Goal: Information Seeking & Learning: Learn about a topic

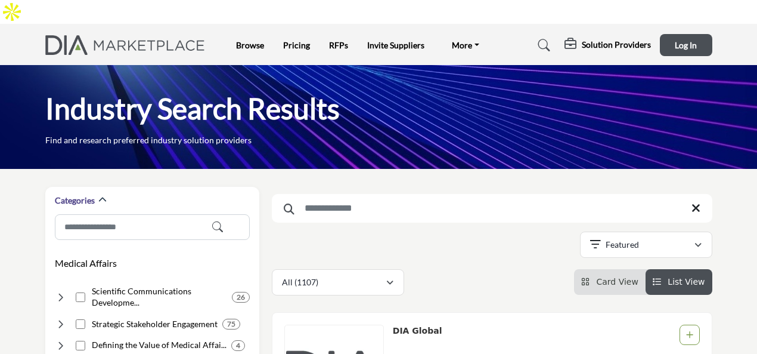
scroll to position [239, 0]
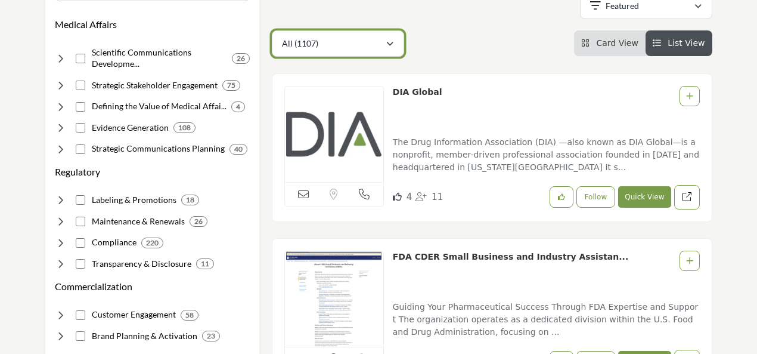
click at [384, 30] on button "All (1107)" at bounding box center [338, 43] width 132 height 26
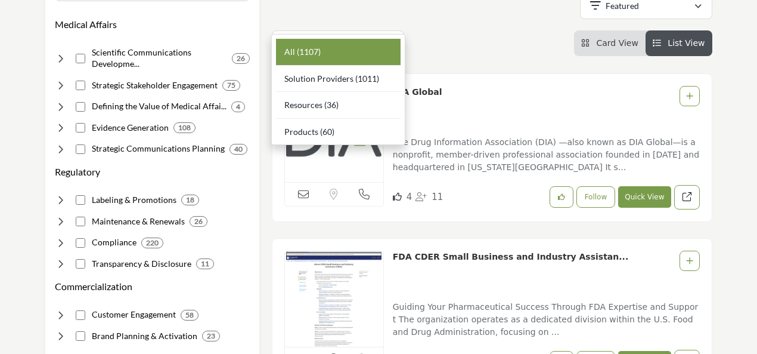
click at [500, 30] on div "All (1107) All (1107) Solution Providers (1011) Resources (36) (60)" at bounding box center [492, 43] width 441 height 26
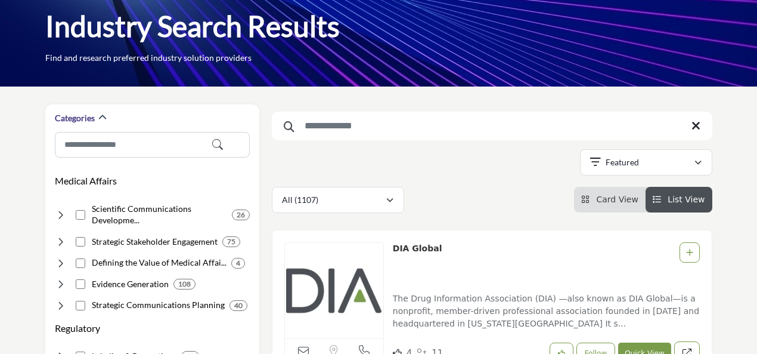
scroll to position [60, 0]
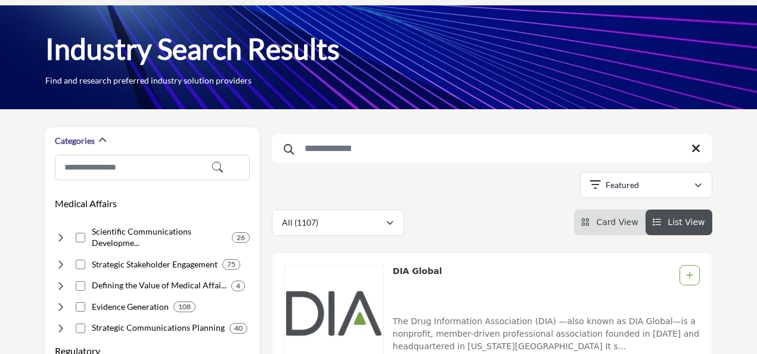
click at [695, 143] on div "Searched Term Searched Results 42" at bounding box center [492, 181] width 441 height 109
click at [688, 172] on button "Featured" at bounding box center [646, 185] width 132 height 26
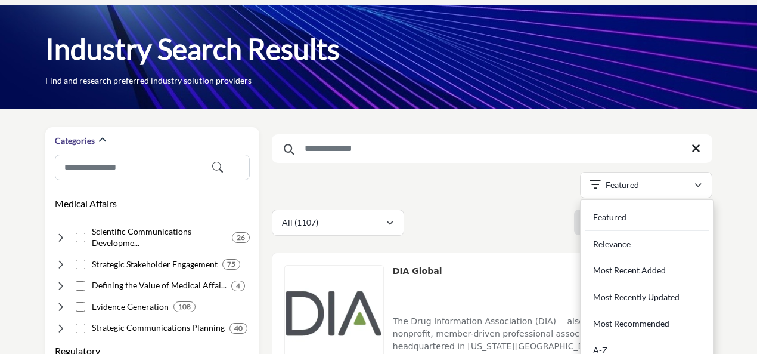
click at [391, 172] on div "Showing 42 results out of 1107" at bounding box center [492, 187] width 441 height 30
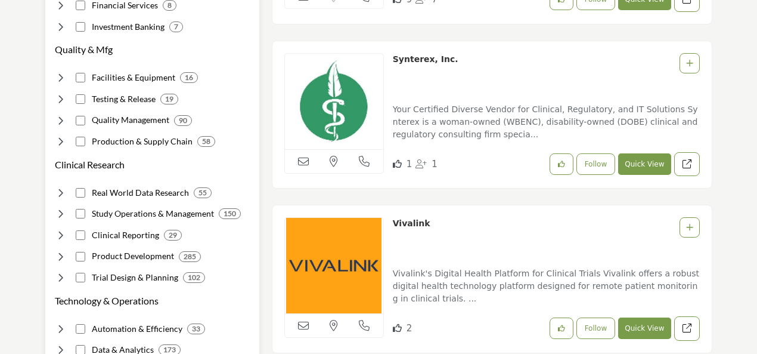
scroll to position [775, 0]
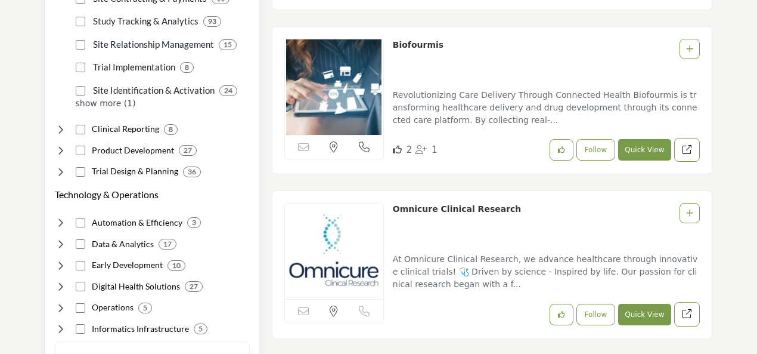
scroll to position [835, 0]
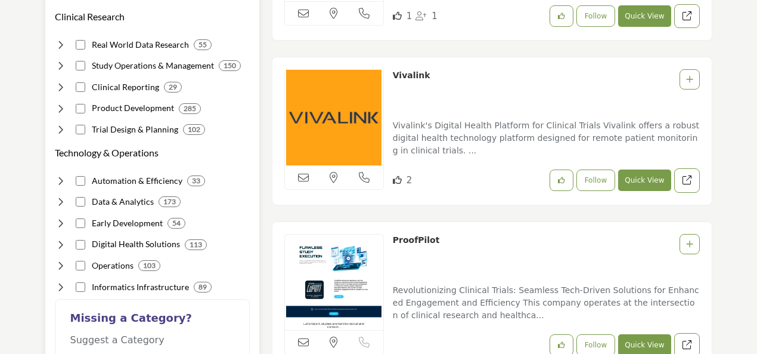
scroll to position [894, 0]
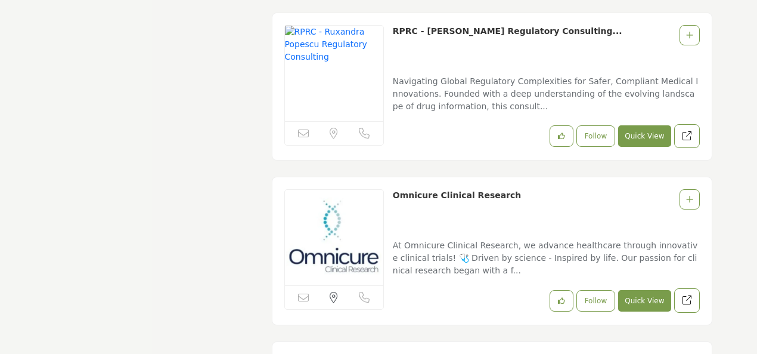
scroll to position [2445, 0]
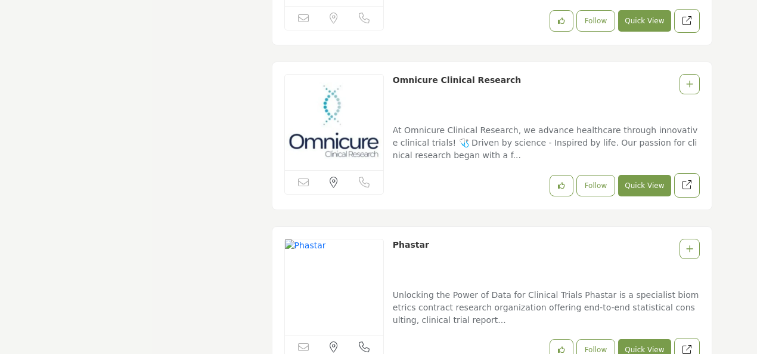
click at [508, 117] on link "At Omnicure Clinical Research, we advance healthcare through innovative clinica…" at bounding box center [546, 140] width 307 height 47
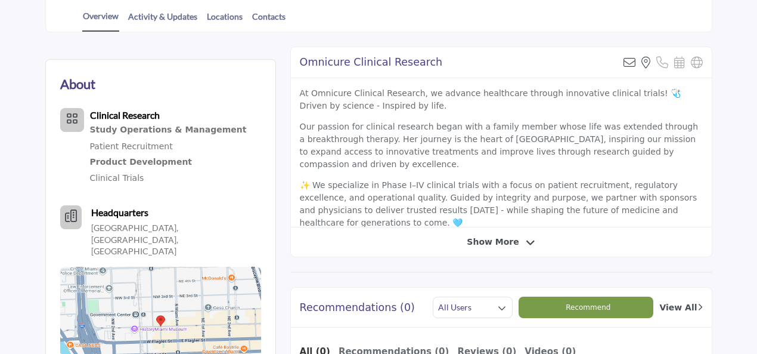
scroll to position [235, 0]
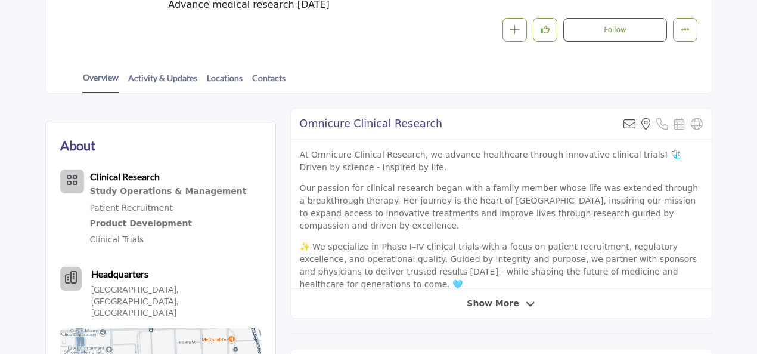
click at [473, 297] on span "Show More" at bounding box center [493, 303] width 52 height 13
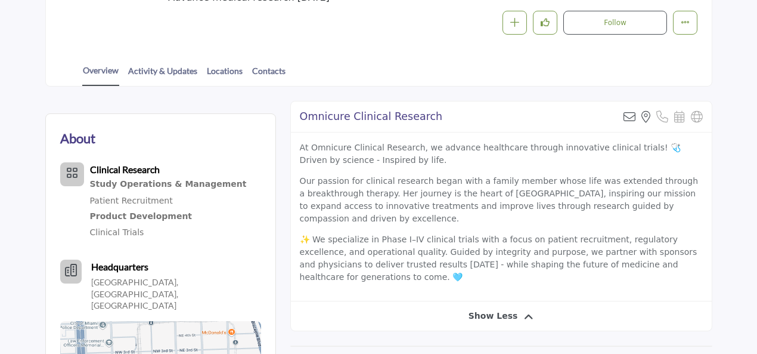
scroll to position [239, 0]
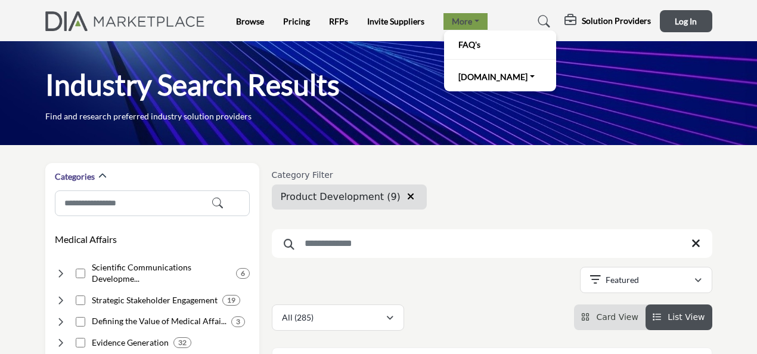
click at [473, 21] on link "More" at bounding box center [466, 21] width 44 height 17
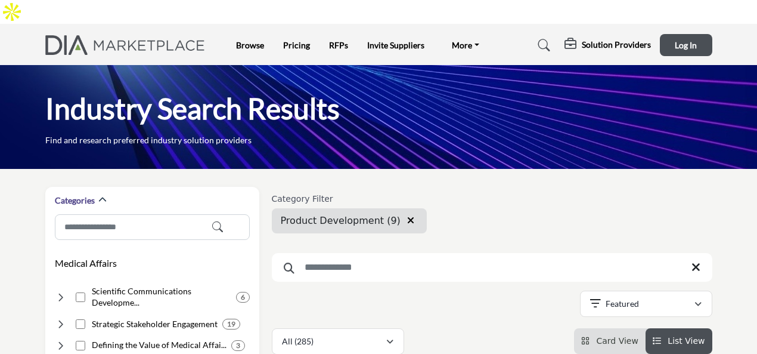
click at [590, 39] on h5 "Solution Providers" at bounding box center [616, 44] width 69 height 11
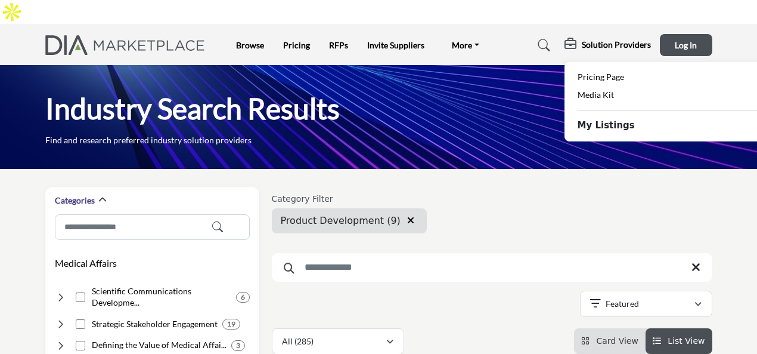
click at [600, 119] on b "My Listings" at bounding box center [606, 126] width 57 height 14
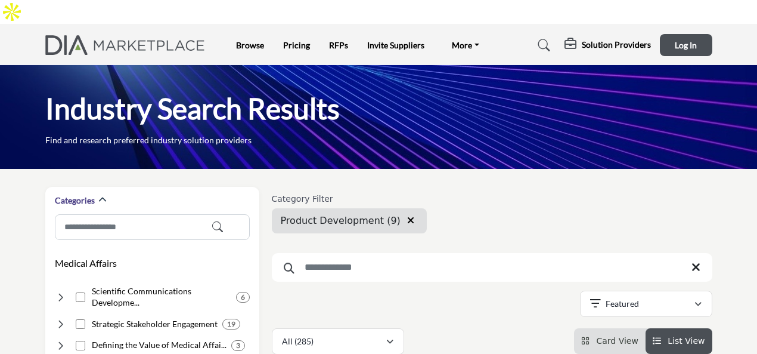
click at [614, 39] on h5 "Solution Providers" at bounding box center [616, 44] width 69 height 11
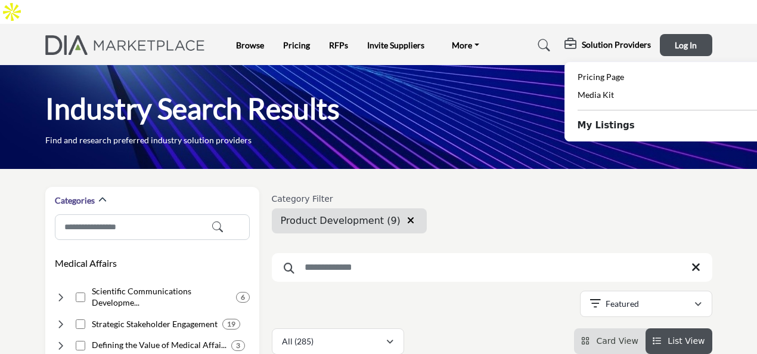
click at [584, 119] on b "My Listings" at bounding box center [606, 126] width 57 height 14
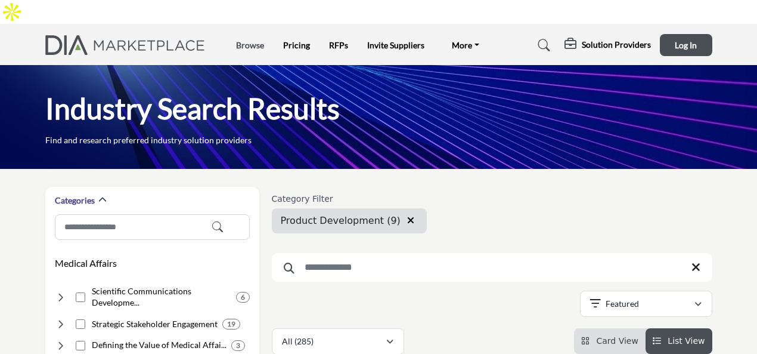
click at [250, 40] on link "Browse" at bounding box center [250, 45] width 28 height 10
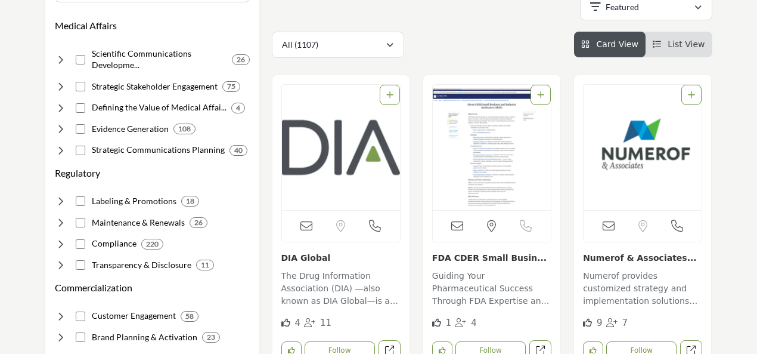
scroll to position [239, 0]
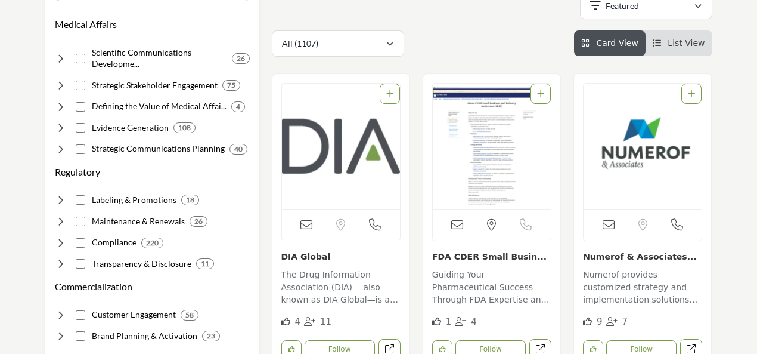
click at [391, 83] on div at bounding box center [390, 93] width 20 height 20
click at [392, 89] on icon "Add To List" at bounding box center [389, 93] width 7 height 8
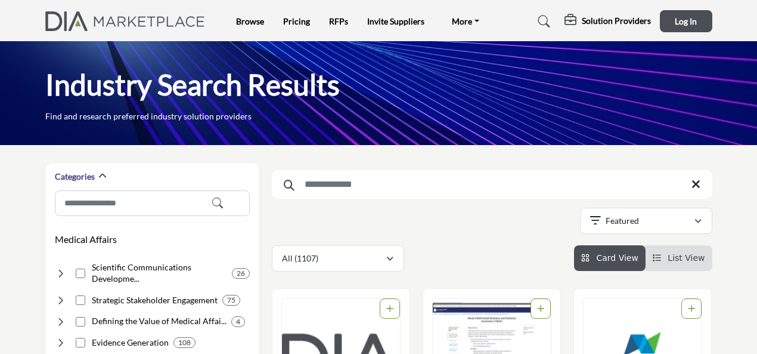
scroll to position [60, 0]
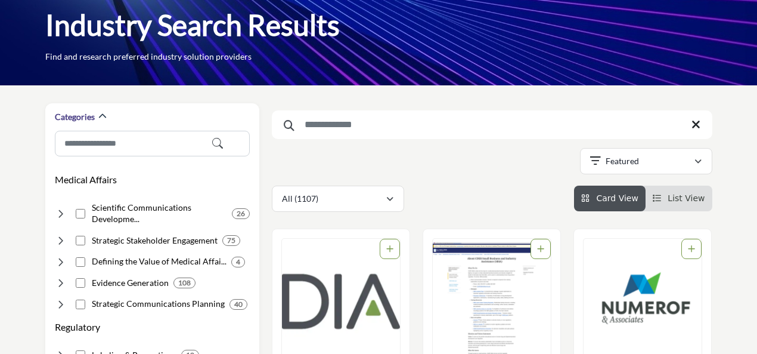
click at [373, 125] on input "Search Keyword" at bounding box center [492, 124] width 441 height 29
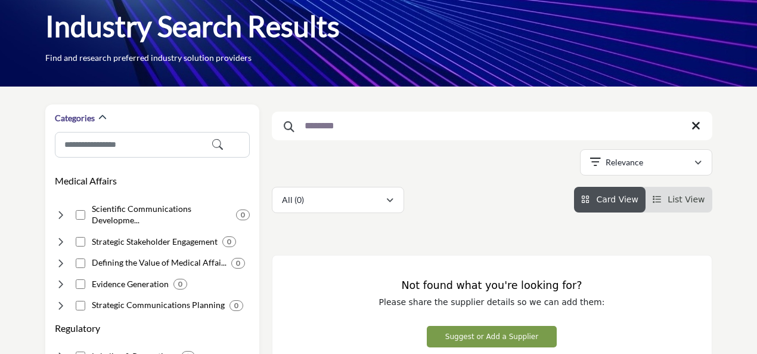
scroll to position [119, 0]
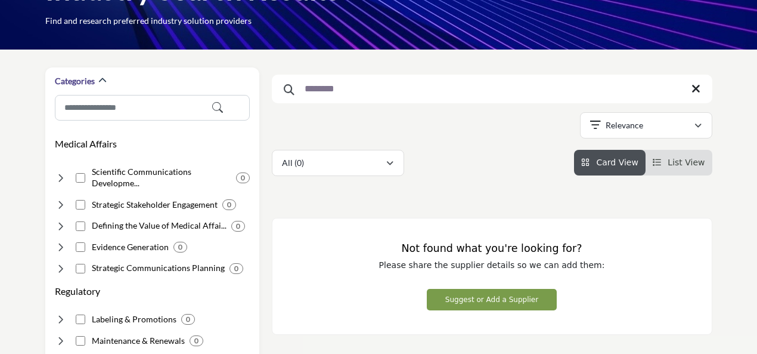
click at [619, 75] on input "********" at bounding box center [492, 89] width 441 height 29
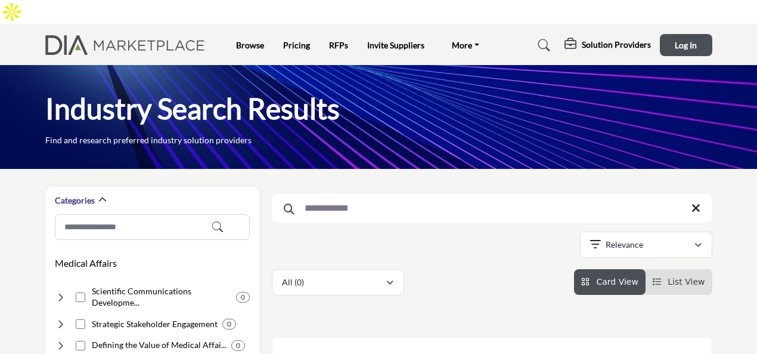
scroll to position [179, 0]
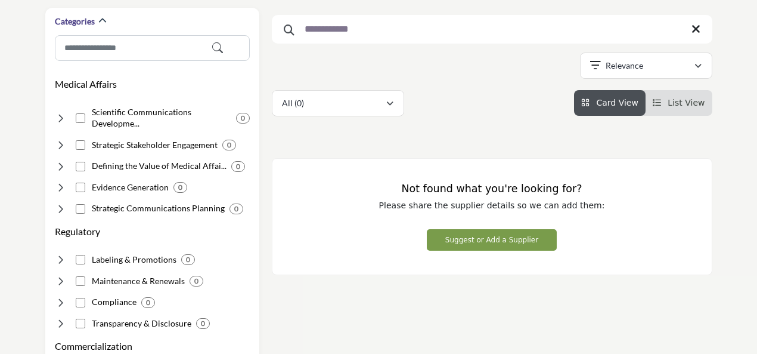
type input "**********"
click at [503, 229] on button "Suggest or Add a Supplier" at bounding box center [492, 239] width 130 height 21
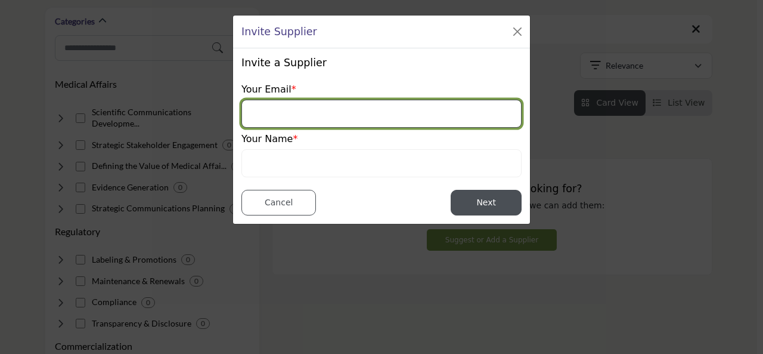
click at [305, 107] on input "email" at bounding box center [381, 114] width 280 height 28
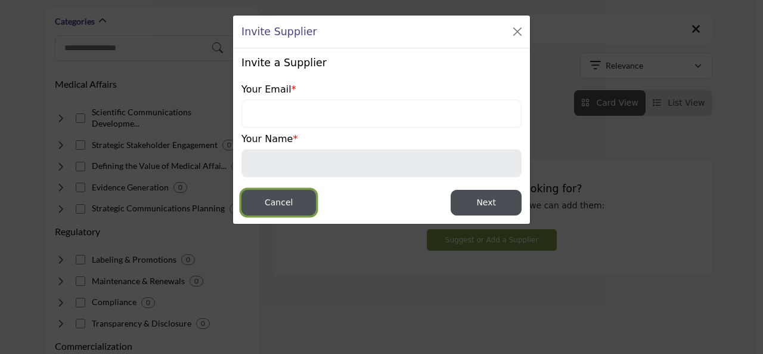
click at [289, 205] on button "Cancel" at bounding box center [278, 203] width 75 height 26
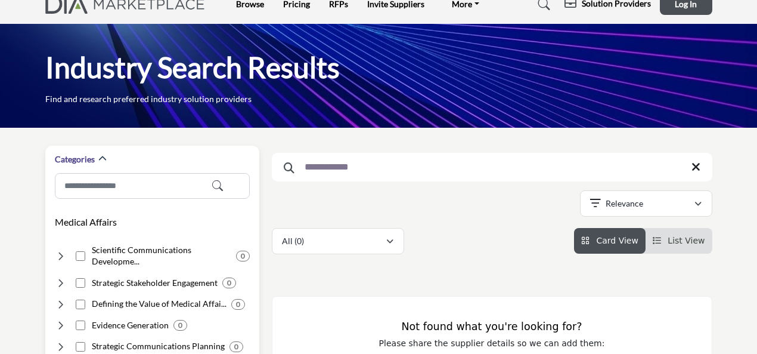
scroll to position [0, 0]
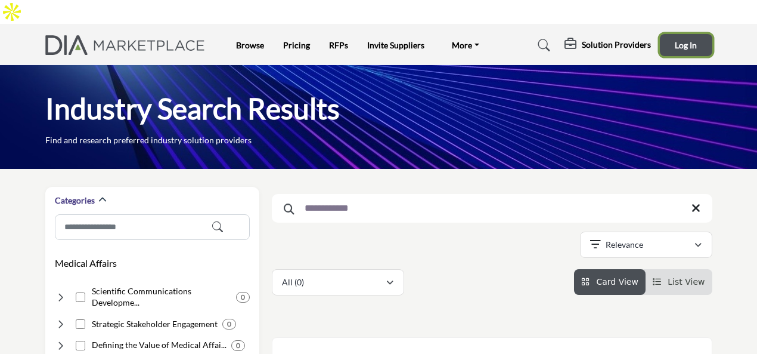
click at [680, 34] on button "Log In" at bounding box center [686, 45] width 52 height 22
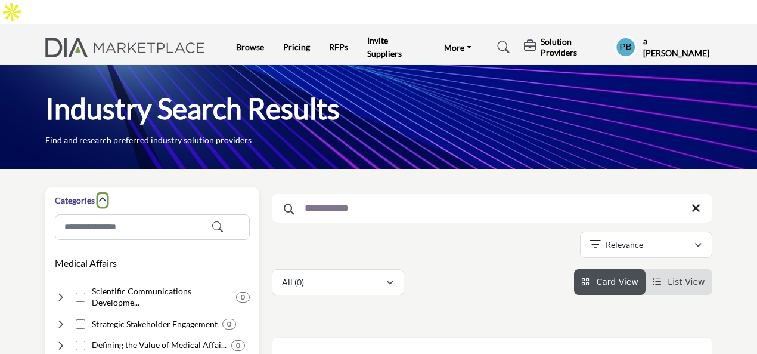
click at [101, 196] on icon "button" at bounding box center [102, 200] width 8 height 8
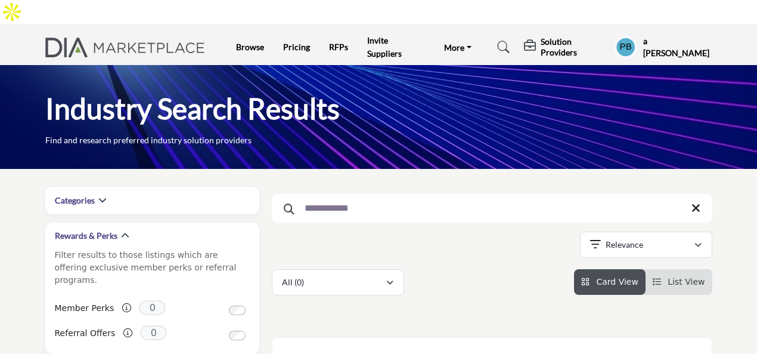
click at [693, 202] on icon at bounding box center [696, 208] width 9 height 12
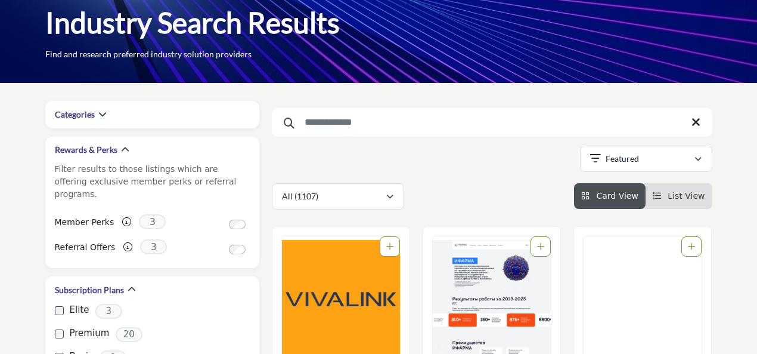
scroll to position [60, 0]
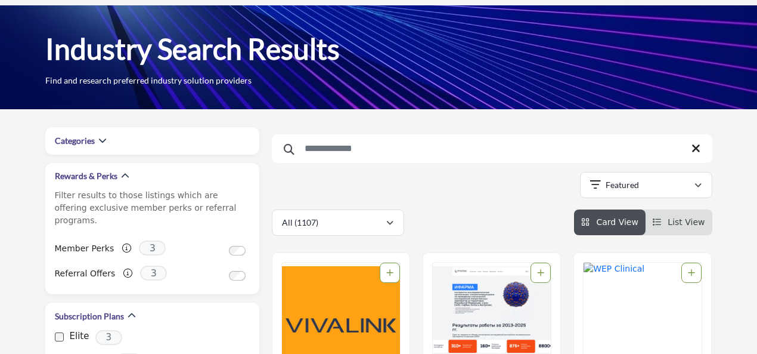
click at [694, 143] on icon at bounding box center [696, 149] width 9 height 12
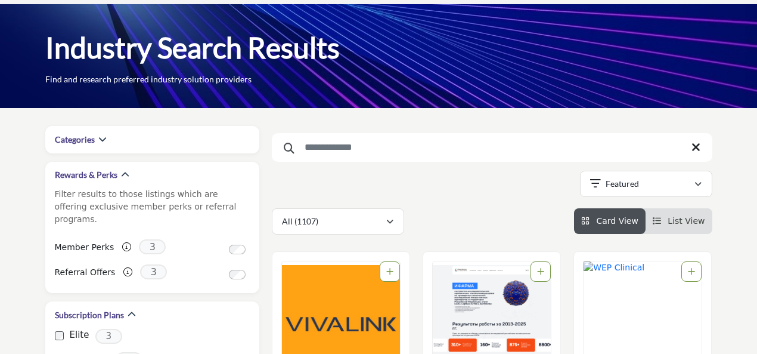
scroll to position [119, 0]
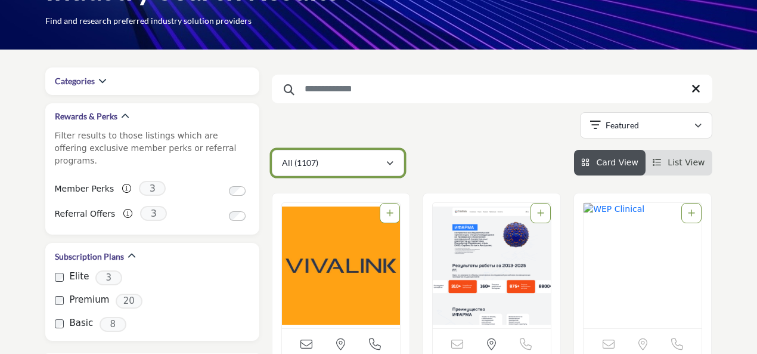
click at [396, 150] on button "All (1107)" at bounding box center [338, 163] width 132 height 26
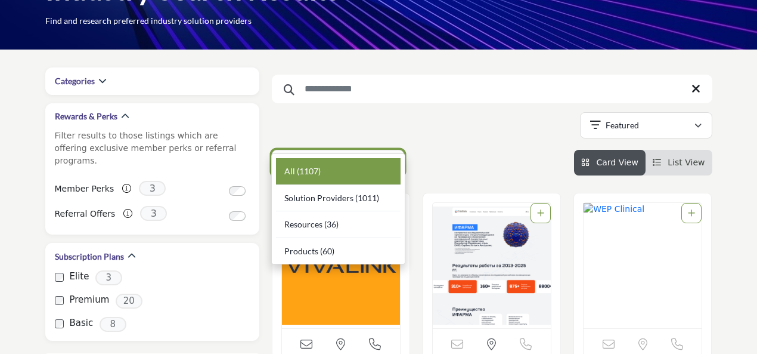
click at [388, 159] on icon "button" at bounding box center [389, 163] width 7 height 8
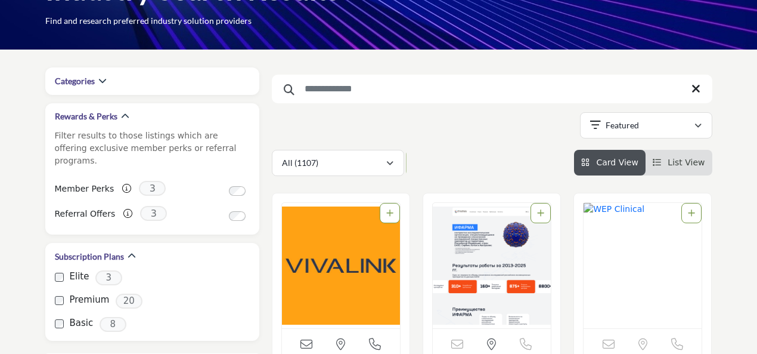
click at [471, 150] on div "All (1107) All (1107) Solution Providers (1011) Resources (36) (60)" at bounding box center [492, 163] width 441 height 26
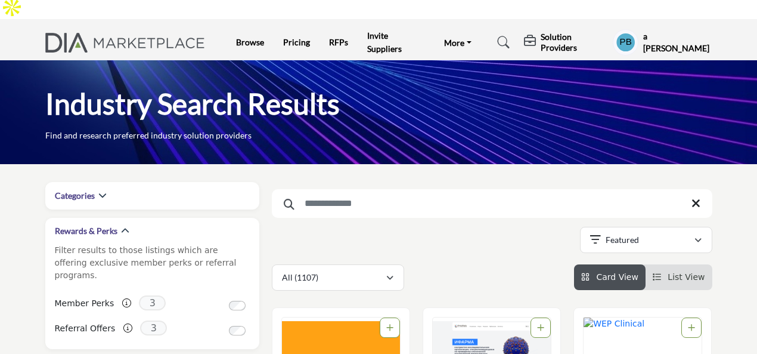
scroll to position [0, 0]
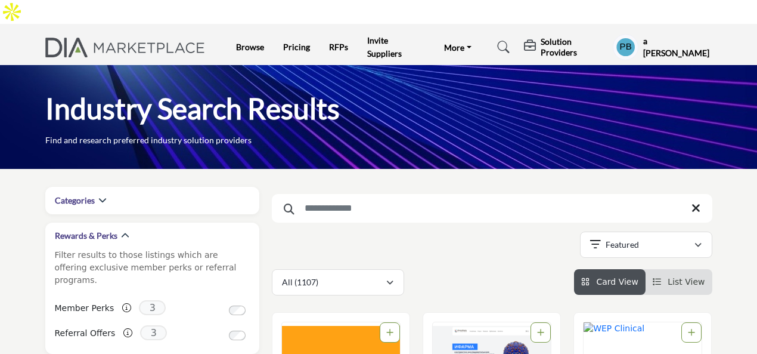
drag, startPoint x: 721, startPoint y: 0, endPoint x: 500, endPoint y: 158, distance: 272.3
click at [695, 202] on icon at bounding box center [696, 208] width 9 height 12
click at [630, 34] on profile-featured-508c838e-11c6-432b-996b-2cda11235f96 "Show hide supplier dropdown" at bounding box center [626, 47] width 26 height 26
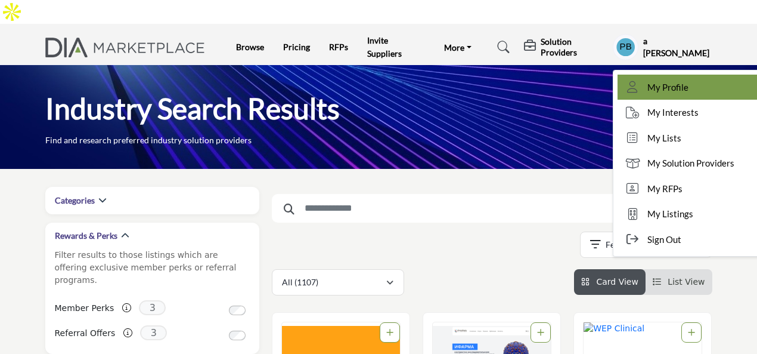
click at [706, 75] on link "My Profile" at bounding box center [688, 88] width 141 height 26
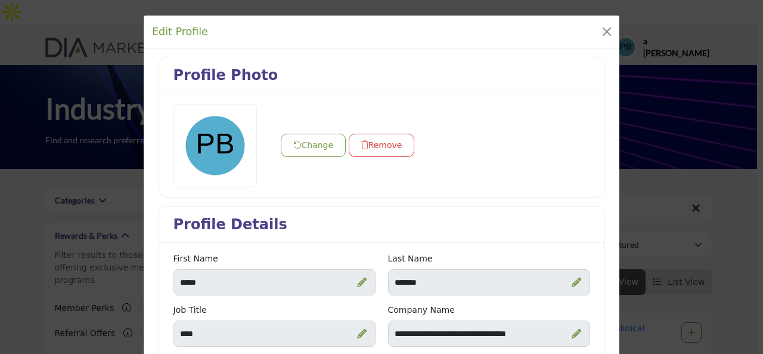
click at [213, 128] on div at bounding box center [215, 145] width 83 height 83
click at [289, 140] on button "Change" at bounding box center [314, 145] width 66 height 23
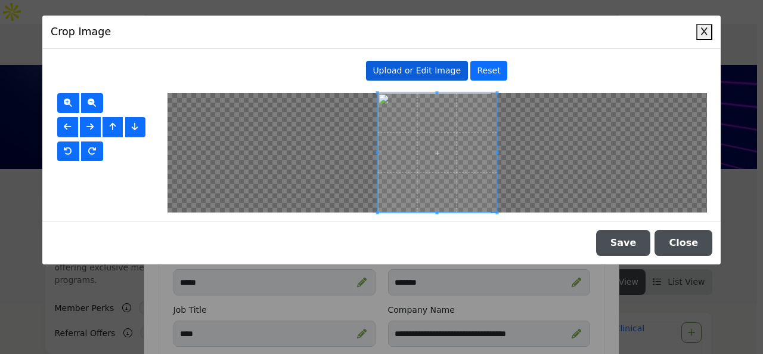
click at [422, 75] on span "Upload or Edit Image" at bounding box center [417, 71] width 88 height 10
type input "**********"
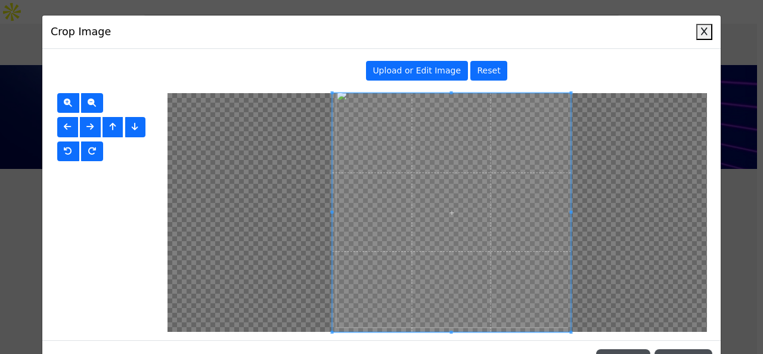
click at [491, 205] on span at bounding box center [451, 212] width 239 height 239
click at [741, 172] on div "Crop Image Upload or Edit Image Reset" at bounding box center [381, 177] width 763 height 354
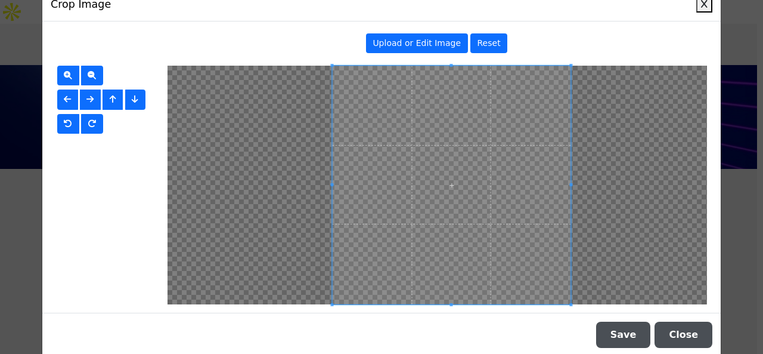
scroll to position [43, 0]
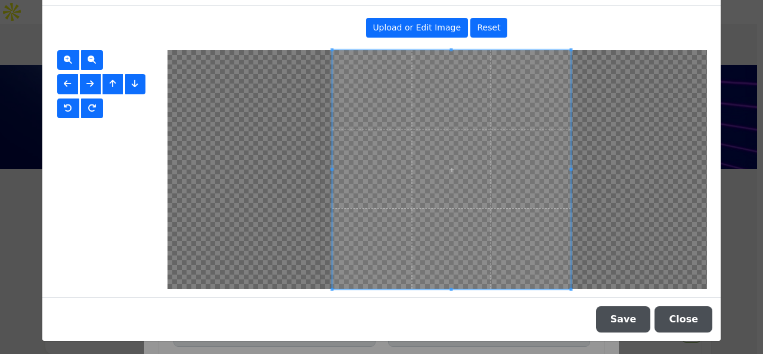
drag, startPoint x: 636, startPoint y: 314, endPoint x: 627, endPoint y: 313, distance: 9.0
click at [636, 314] on button "Save" at bounding box center [623, 319] width 55 height 26
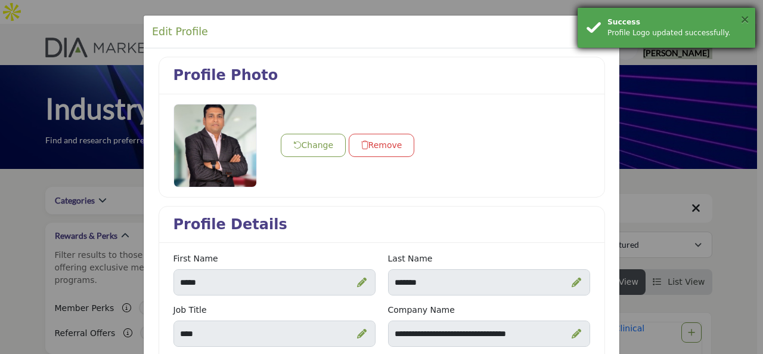
click at [746, 20] on button "×" at bounding box center [745, 19] width 10 height 12
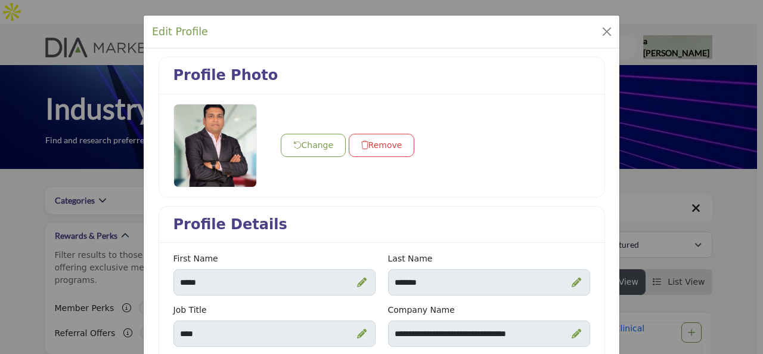
click at [309, 147] on button "Change" at bounding box center [314, 145] width 66 height 23
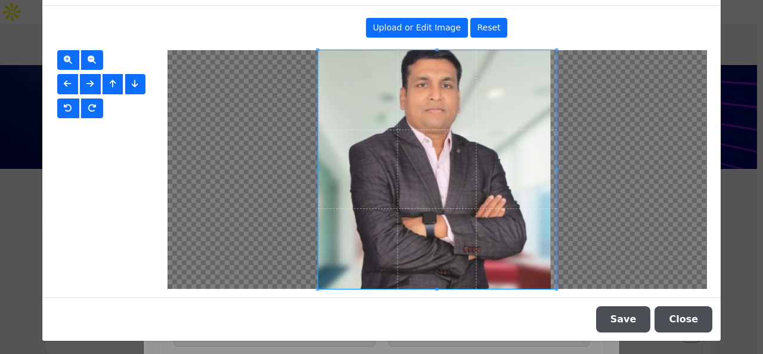
scroll to position [0, 0]
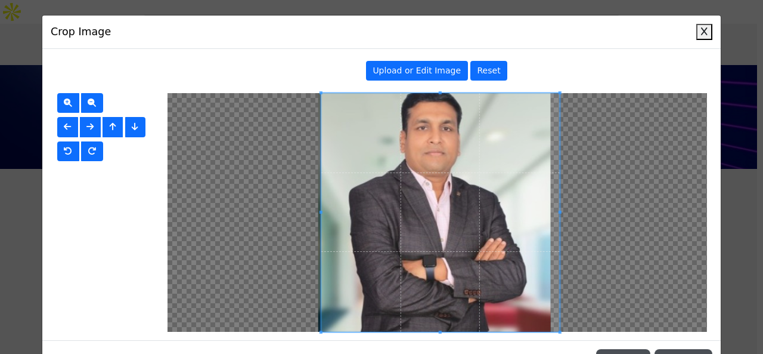
click at [446, 195] on span at bounding box center [440, 212] width 239 height 239
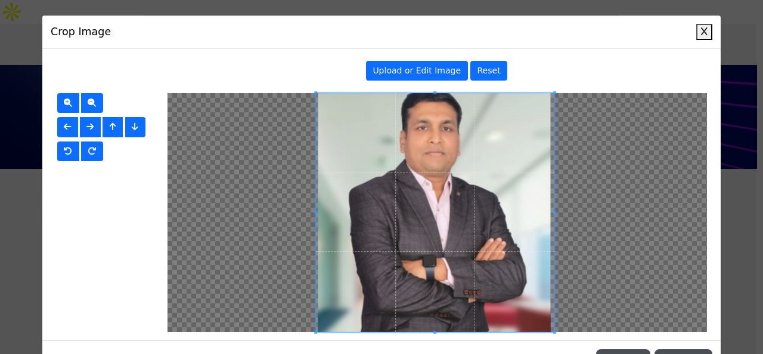
click at [436, 193] on span at bounding box center [435, 212] width 239 height 239
click at [725, 194] on div "Crop Image Upload or Edit Image Reset" at bounding box center [381, 177] width 763 height 354
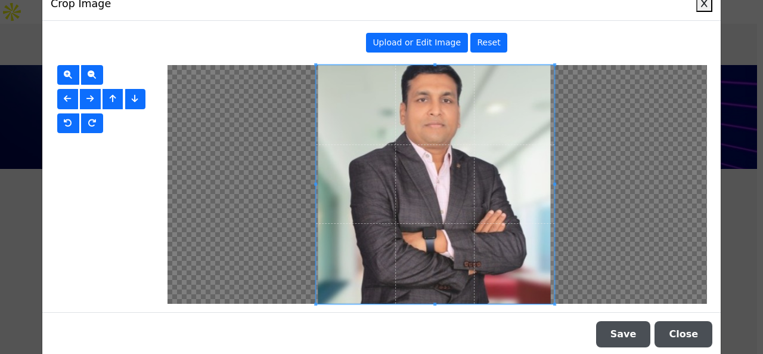
scroll to position [43, 0]
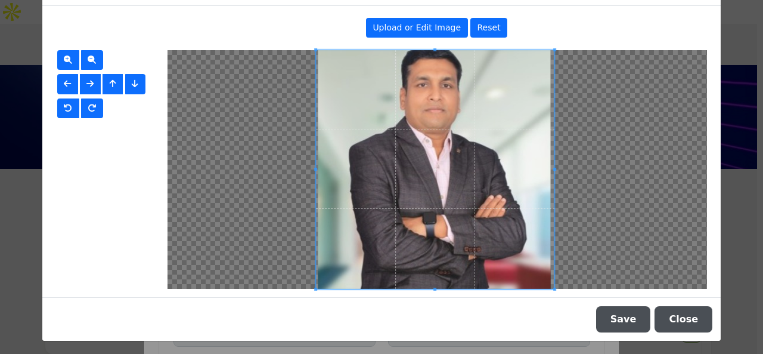
click at [642, 314] on button "Save" at bounding box center [623, 319] width 55 height 26
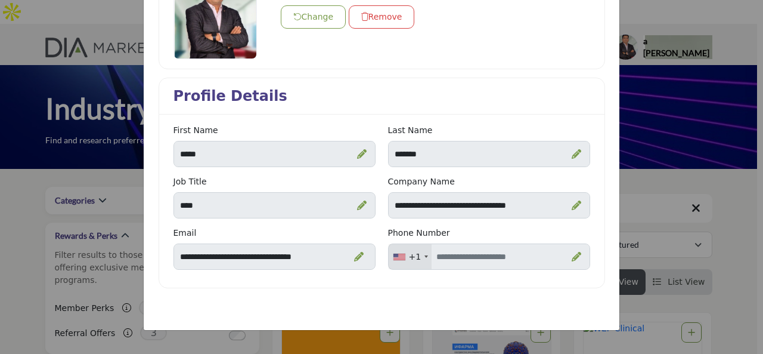
scroll to position [131, 0]
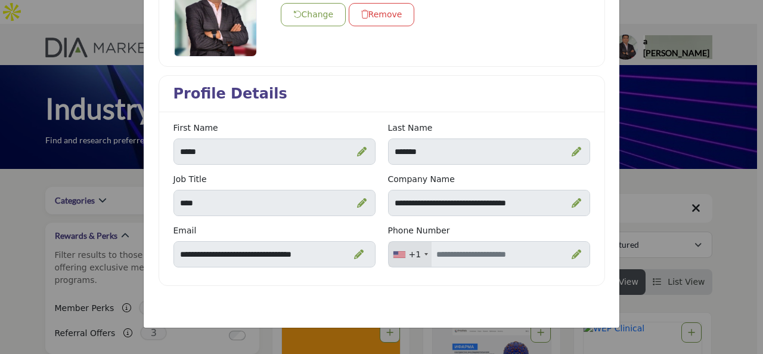
click at [410, 261] on div "+1" at bounding box center [411, 253] width 44 height 25
click at [411, 253] on div "+1" at bounding box center [415, 254] width 13 height 13
click at [576, 250] on icon at bounding box center [577, 254] width 10 height 10
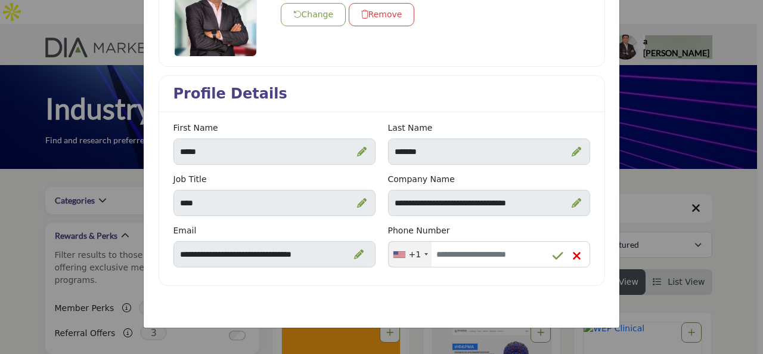
click at [413, 259] on div "+1" at bounding box center [411, 253] width 44 height 25
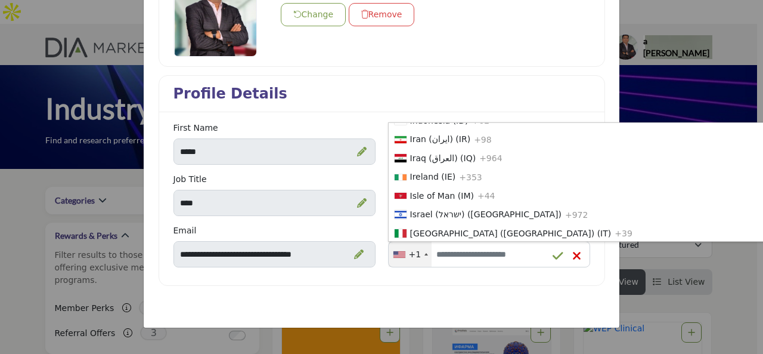
scroll to position [1908, 0]
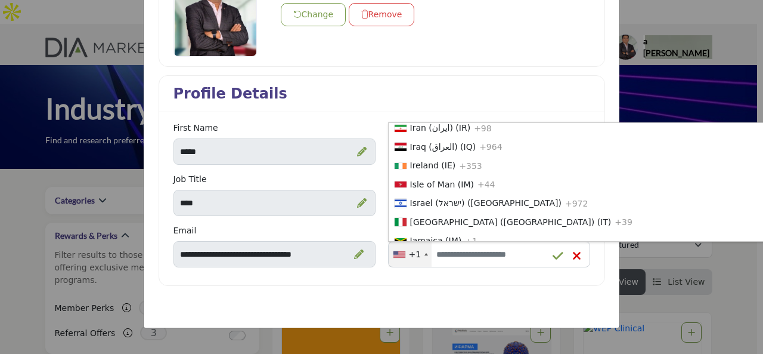
click at [426, 100] on li "India (भारत) (IN) +91" at bounding box center [594, 90] width 410 height 19
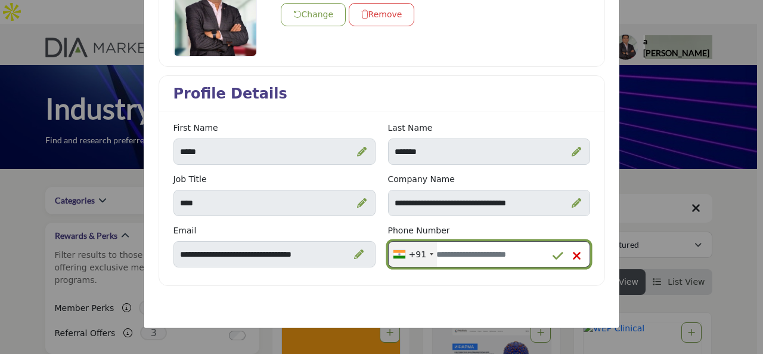
click at [480, 258] on input "Enter your Phone Number" at bounding box center [489, 254] width 202 height 26
click at [479, 255] on input "Enter your Phone Number" at bounding box center [489, 254] width 202 height 26
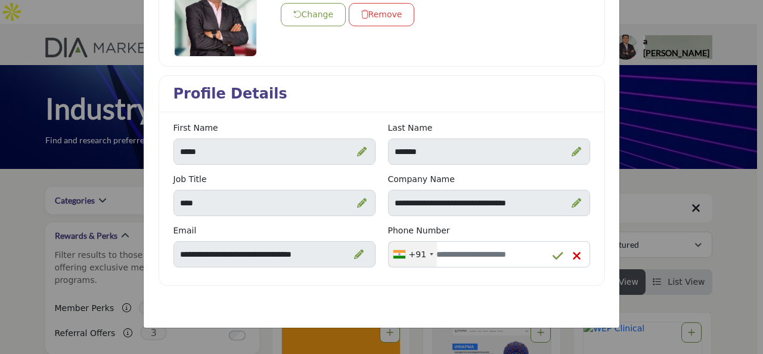
click at [659, 129] on div "Edit Profile Profile Photo Change Remove Profile Details" at bounding box center [381, 177] width 763 height 354
click at [556, 255] on icon at bounding box center [558, 256] width 11 height 12
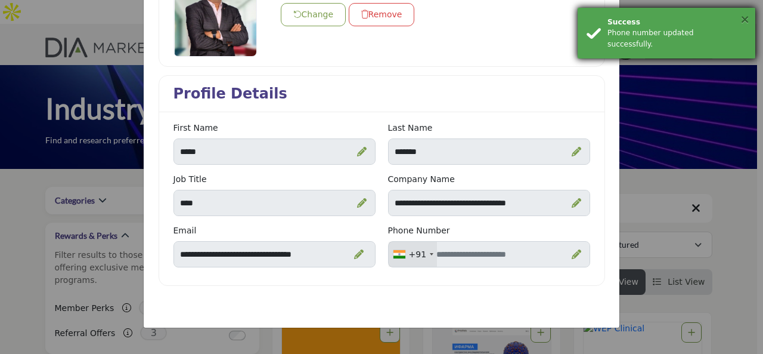
click at [743, 21] on button "×" at bounding box center [745, 19] width 10 height 12
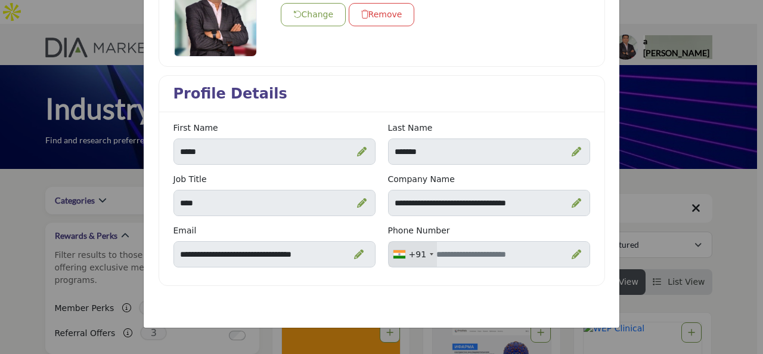
click at [652, 112] on div "Edit Profile Profile Photo Change Remove Profile Details" at bounding box center [381, 177] width 763 height 354
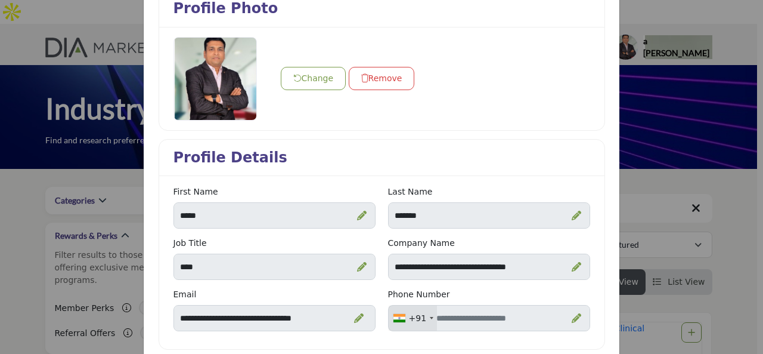
scroll to position [0, 0]
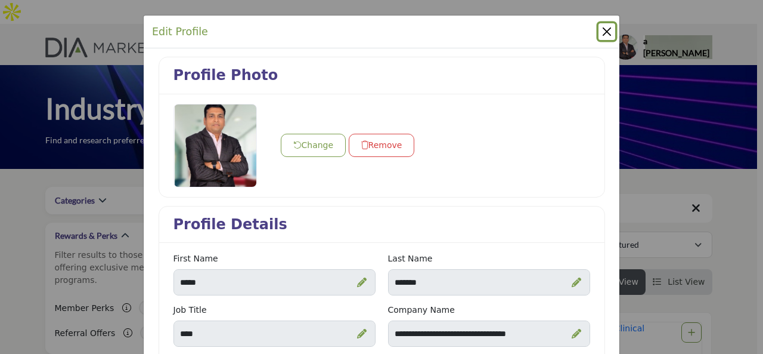
click at [601, 32] on button "Close" at bounding box center [607, 31] width 17 height 17
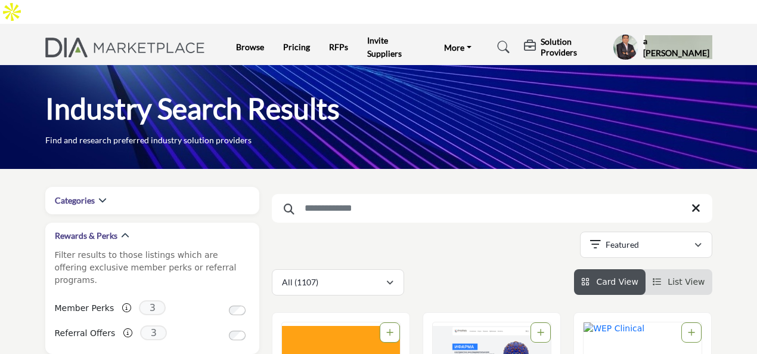
click at [638, 34] on profile-featured-508c838e-11c6-432b-996b-2cda11235f96 "Show hide supplier dropdown" at bounding box center [626, 47] width 26 height 26
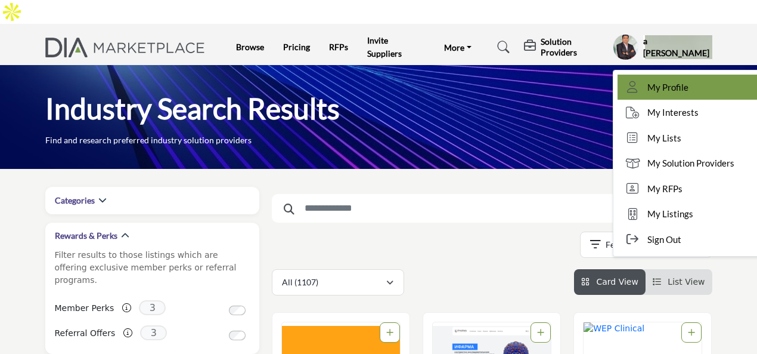
click at [656, 80] on span "My Profile" at bounding box center [668, 87] width 41 height 14
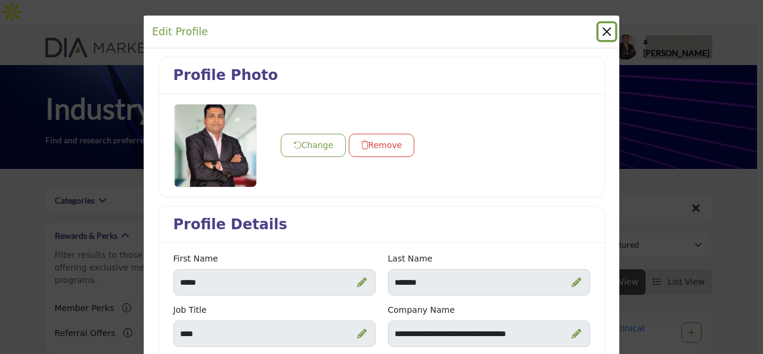
click at [605, 27] on button "Close" at bounding box center [607, 31] width 17 height 17
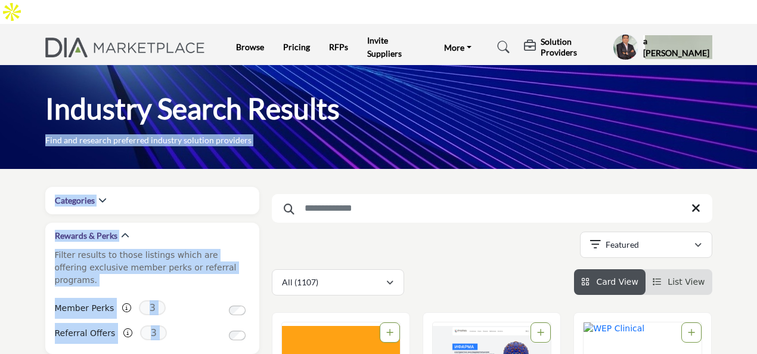
drag, startPoint x: 674, startPoint y: 26, endPoint x: 392, endPoint y: 145, distance: 306.2
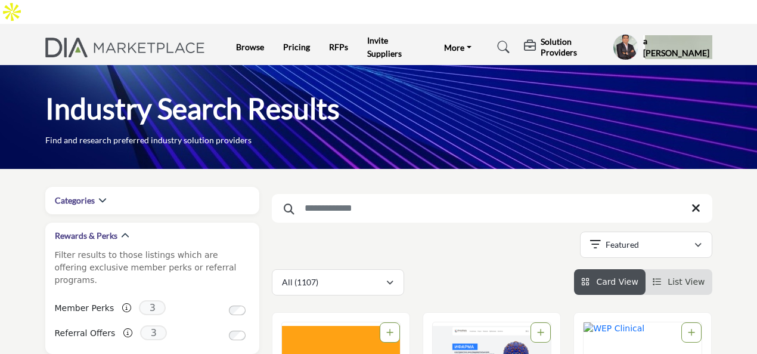
click at [662, 35] on h5 "a [PERSON_NAME]" at bounding box center [677, 46] width 69 height 23
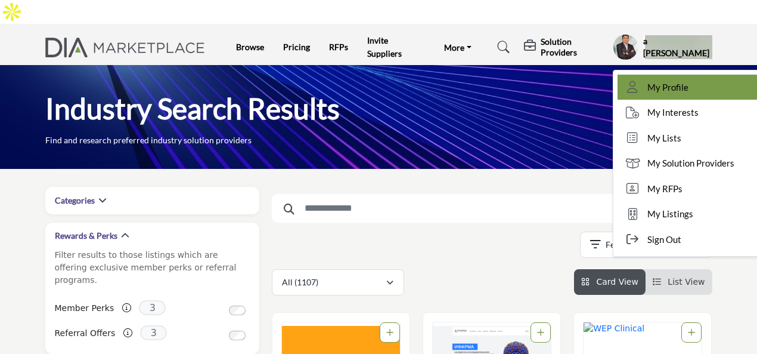
click at [642, 81] on icon at bounding box center [633, 87] width 18 height 12
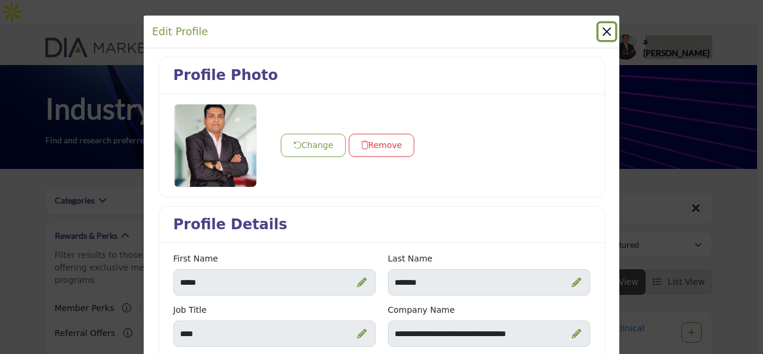
click at [601, 31] on button "Close" at bounding box center [607, 31] width 17 height 17
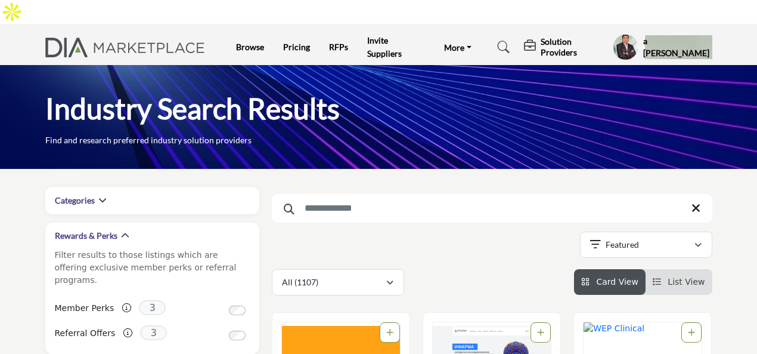
click at [677, 35] on h5 "a [PERSON_NAME]" at bounding box center [677, 46] width 69 height 23
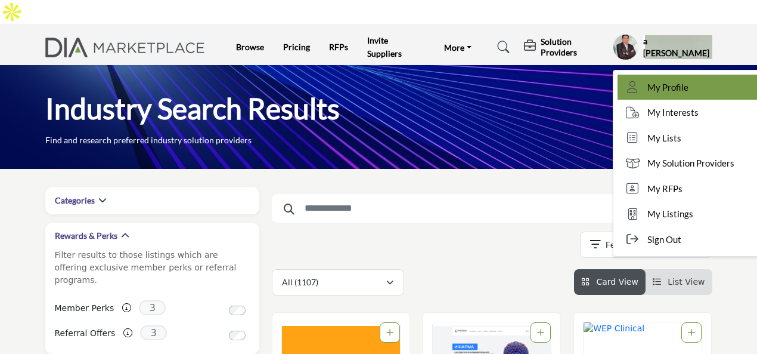
click at [657, 75] on link "My Profile" at bounding box center [688, 88] width 141 height 26
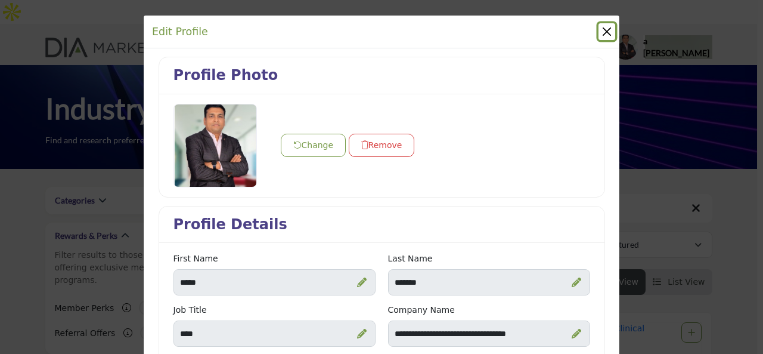
click at [600, 30] on button "Close" at bounding box center [607, 31] width 17 height 17
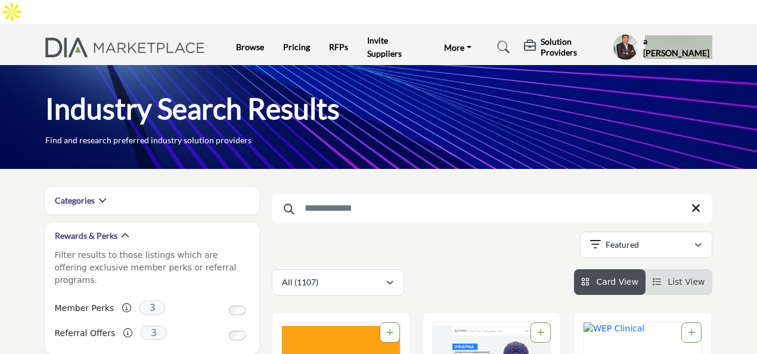
click at [655, 35] on h5 "a [PERSON_NAME]" at bounding box center [677, 46] width 69 height 23
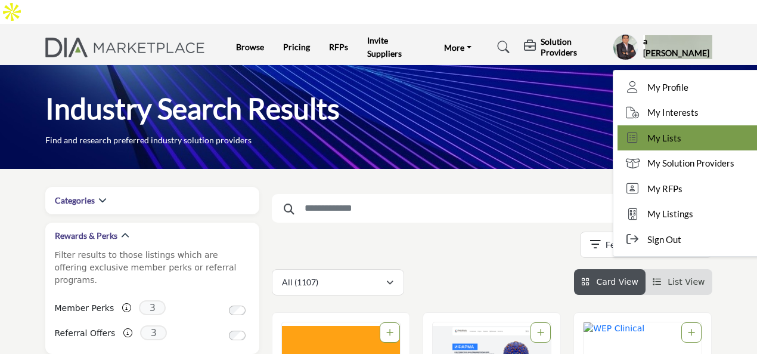
click at [662, 131] on span "My Lists" at bounding box center [665, 138] width 34 height 14
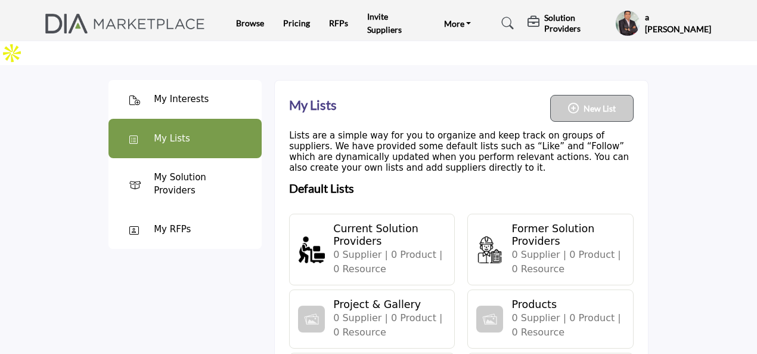
click at [185, 171] on div "My Solution Providers" at bounding box center [201, 184] width 95 height 27
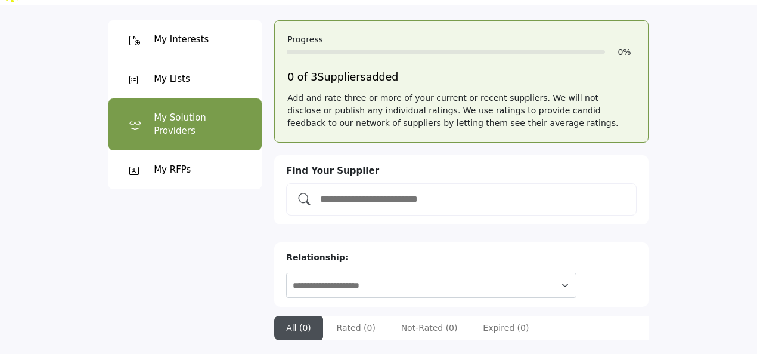
scroll to position [119, 0]
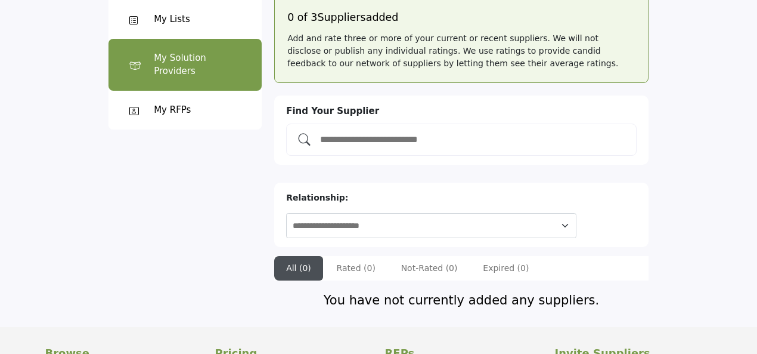
click at [184, 103] on div "My RFPs" at bounding box center [172, 110] width 37 height 14
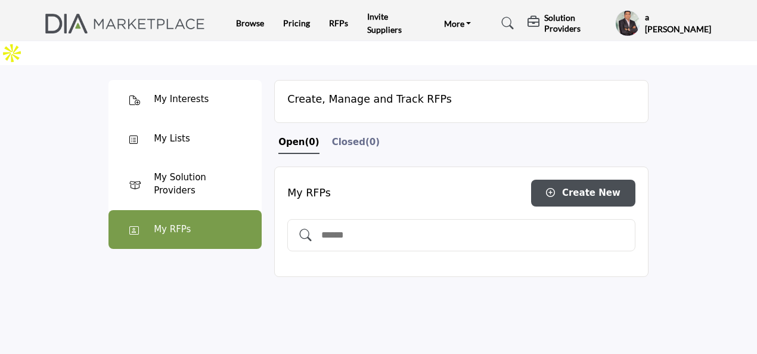
click at [132, 94] on icon at bounding box center [135, 100] width 12 height 12
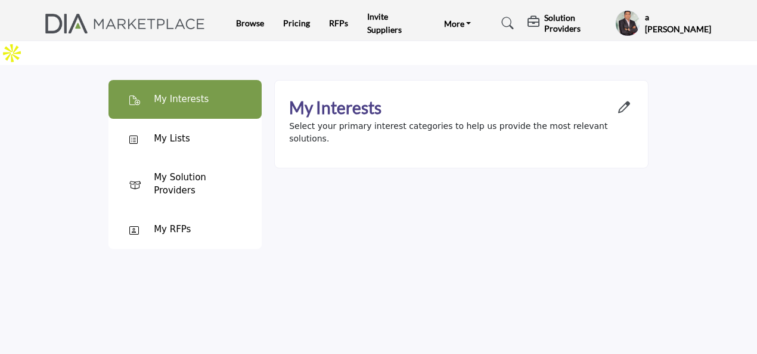
click at [620, 101] on icon "Open Category Modal" at bounding box center [624, 107] width 12 height 12
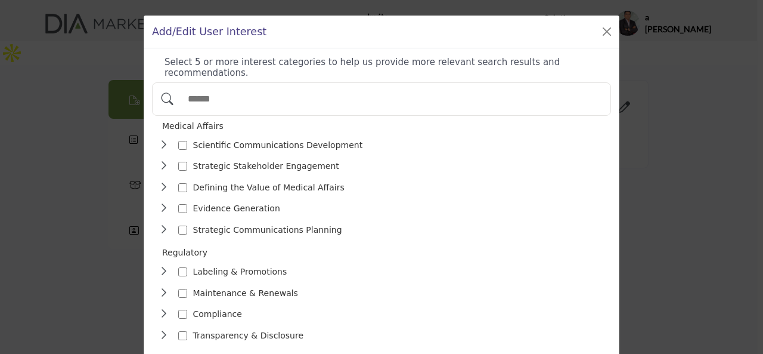
scroll to position [60, 0]
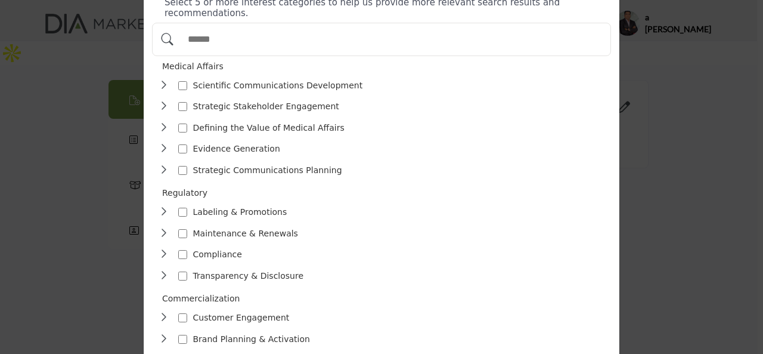
drag, startPoint x: 161, startPoint y: 57, endPoint x: 217, endPoint y: 57, distance: 56.0
click at [217, 60] on div "Medical Affairs *" at bounding box center [386, 66] width 449 height 13
click at [367, 145] on div "Scientific Communications Development 19" at bounding box center [382, 128] width 457 height 102
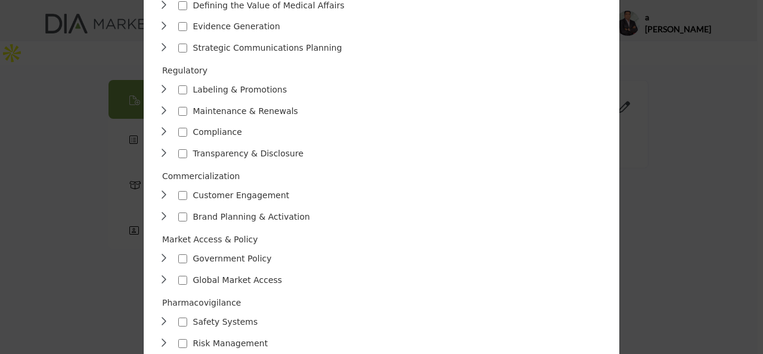
scroll to position [119, 0]
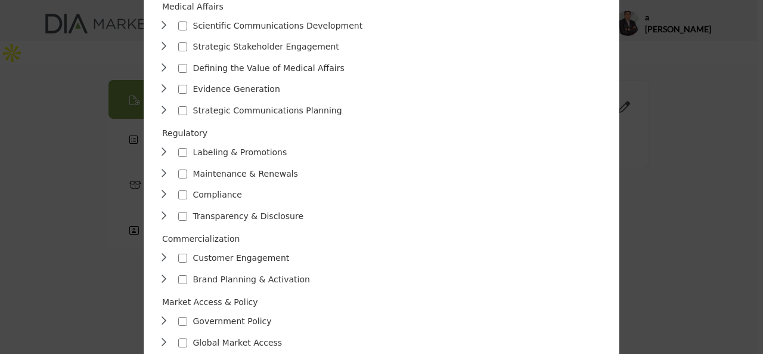
click at [169, 102] on div "Strategic Communications Planning 37" at bounding box center [254, 110] width 190 height 17
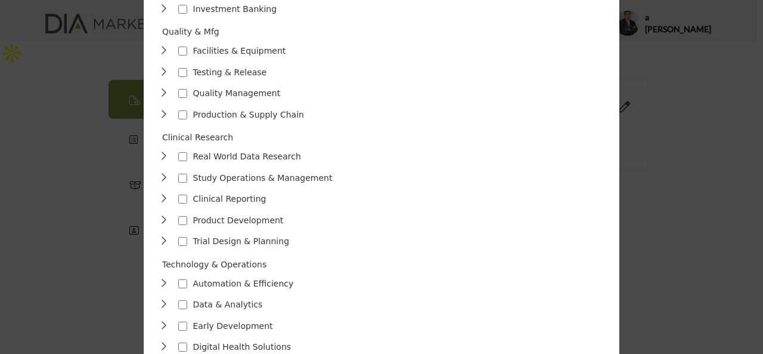
scroll to position [582, 0]
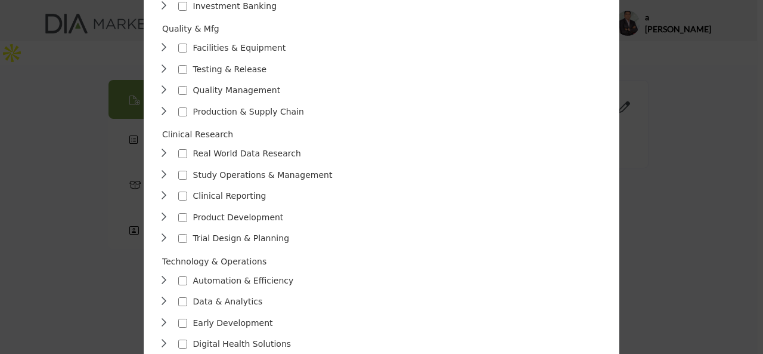
click at [292, 187] on div "Clinical Reporting 17" at bounding box center [385, 195] width 453 height 17
click at [297, 187] on div "Clinical Reporting 17" at bounding box center [385, 195] width 453 height 17
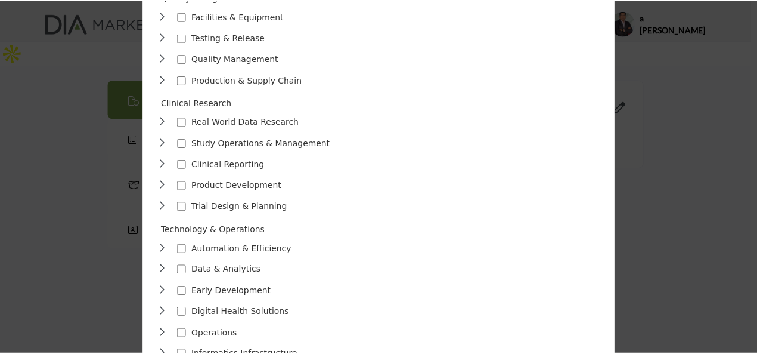
scroll to position [651, 0]
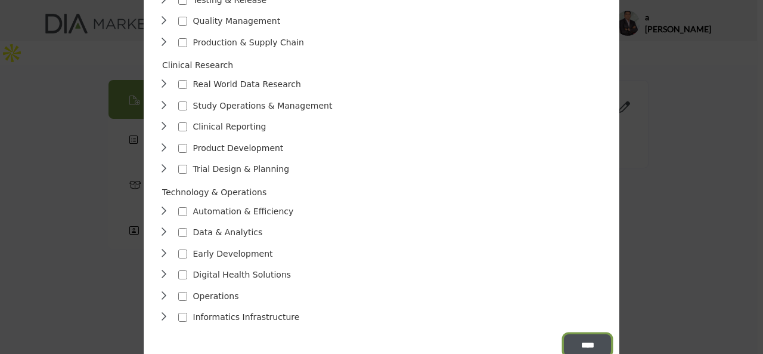
click at [569, 334] on input "****" at bounding box center [587, 344] width 47 height 21
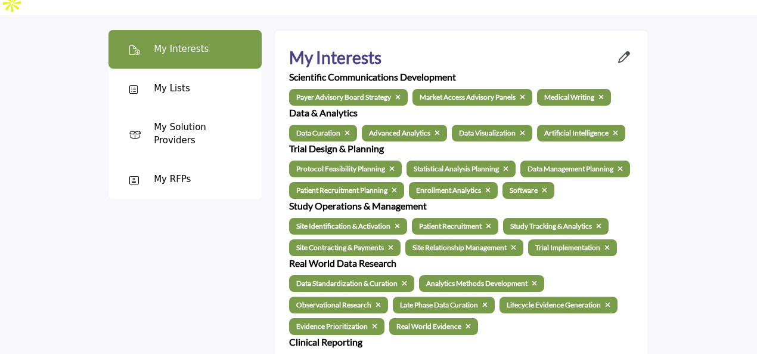
scroll to position [0, 0]
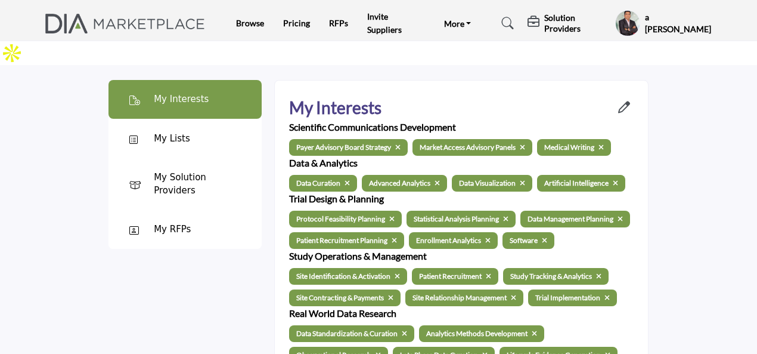
click at [209, 122] on div "My Lists" at bounding box center [185, 138] width 153 height 39
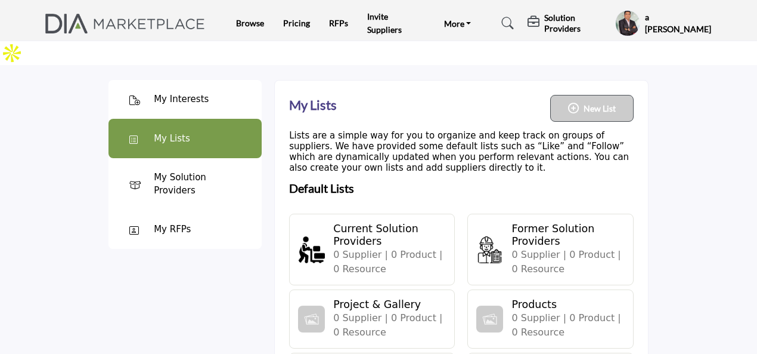
click at [186, 92] on div "My Interests" at bounding box center [181, 99] width 55 height 14
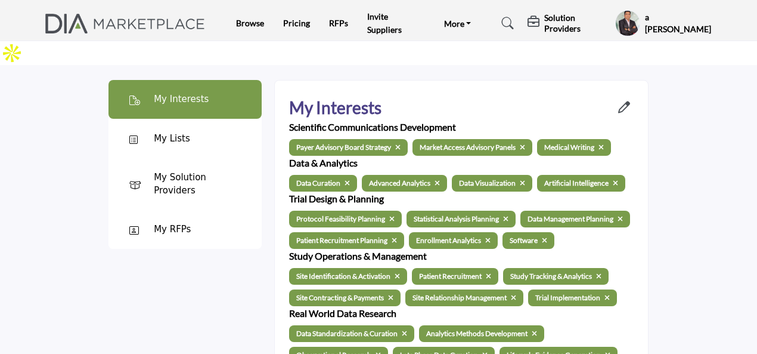
click at [178, 132] on div "My Lists" at bounding box center [172, 139] width 36 height 14
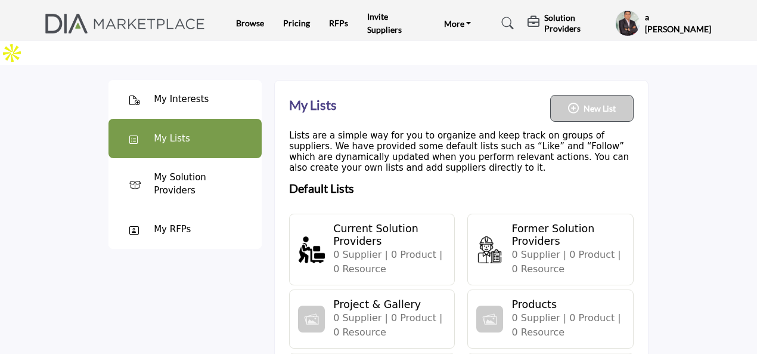
click at [330, 31] on ul "Browse Pricing RFPs Invite Suppliers More FAQ's DIAglobal.org" at bounding box center [359, 23] width 247 height 26
click at [334, 22] on link "RFPs" at bounding box center [338, 23] width 19 height 10
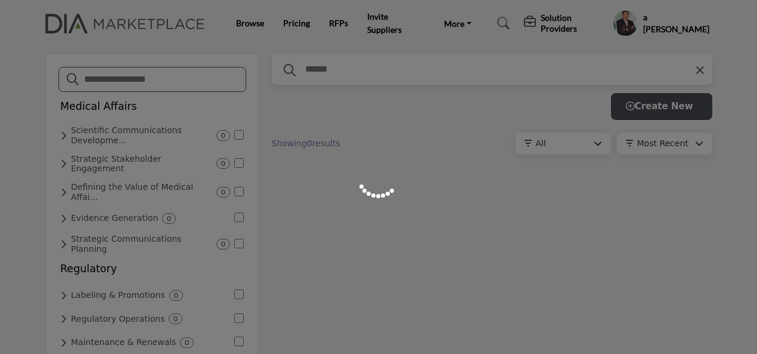
click at [302, 23] on div at bounding box center [378, 177] width 757 height 354
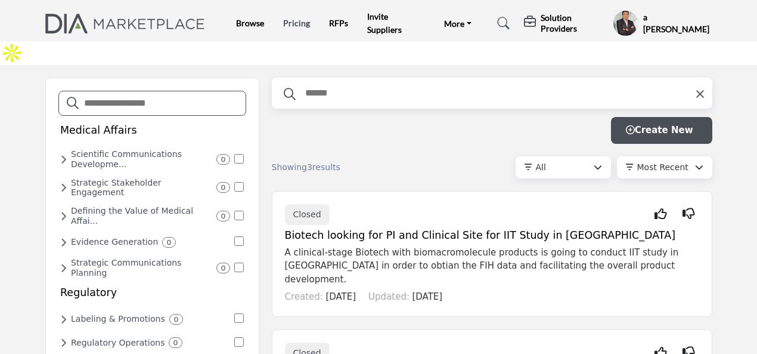
click at [300, 20] on link "Pricing" at bounding box center [296, 23] width 27 height 10
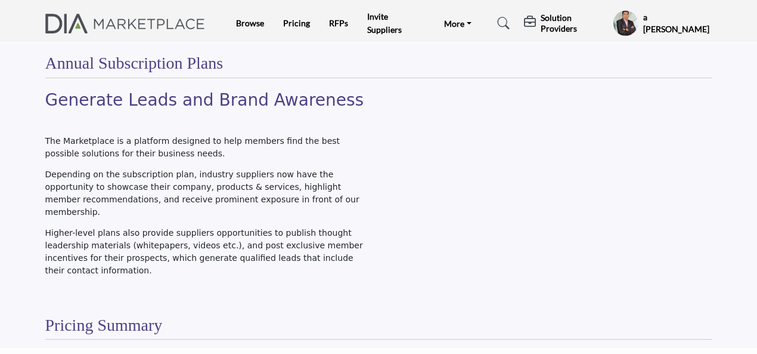
click at [253, 15] on ul "Browse Pricing RFPs Invite Suppliers More FAQ's [DOMAIN_NAME]" at bounding box center [358, 23] width 244 height 26
click at [256, 25] on link "Browse" at bounding box center [250, 23] width 28 height 10
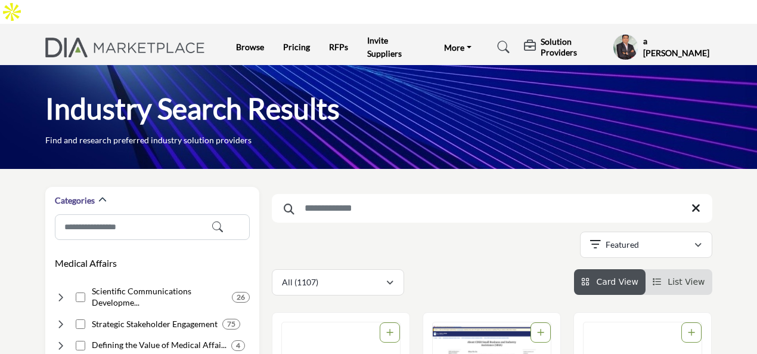
click at [624, 34] on profile-featured-508c838e-11c6-432b-996b-2cda11235f96 "Show hide supplier dropdown" at bounding box center [626, 47] width 26 height 26
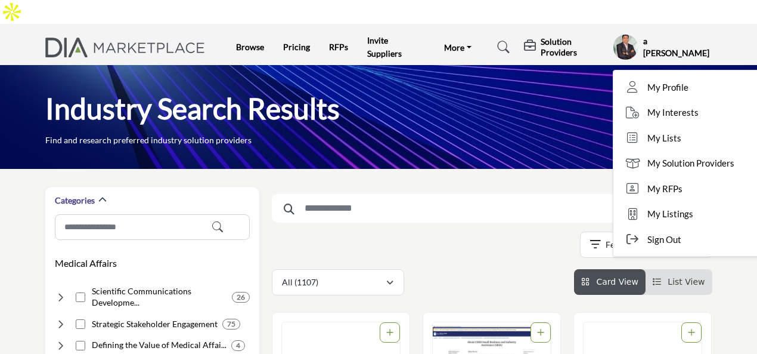
click at [521, 194] on input "Search Keyword" at bounding box center [492, 208] width 441 height 29
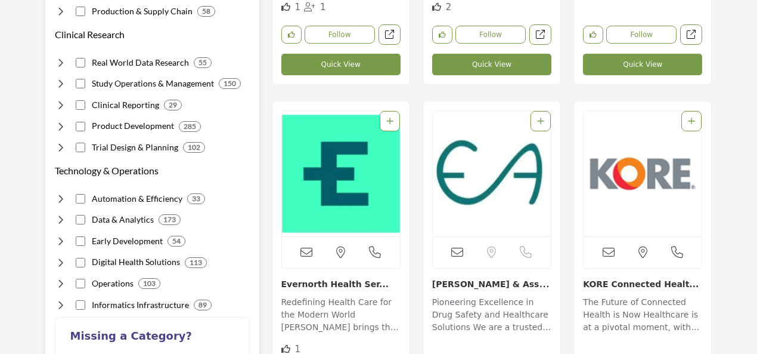
scroll to position [954, 0]
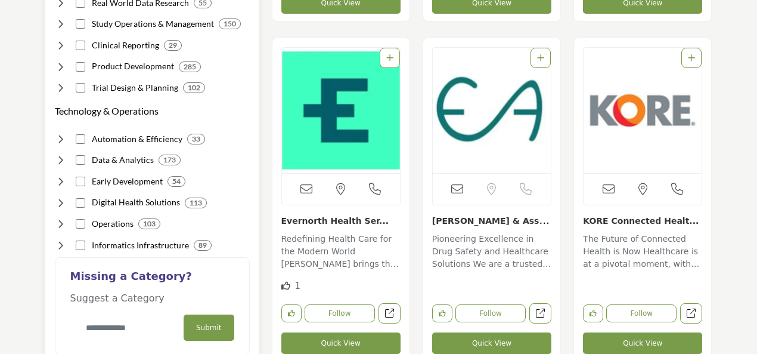
click at [123, 314] on input "Category Name" at bounding box center [123, 328] width 107 height 28
type input "*"
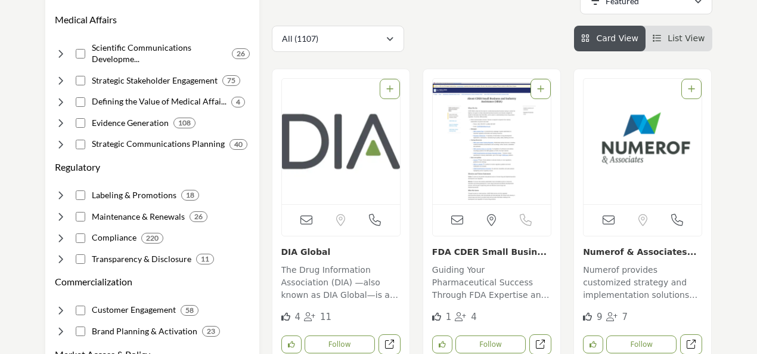
scroll to position [119, 0]
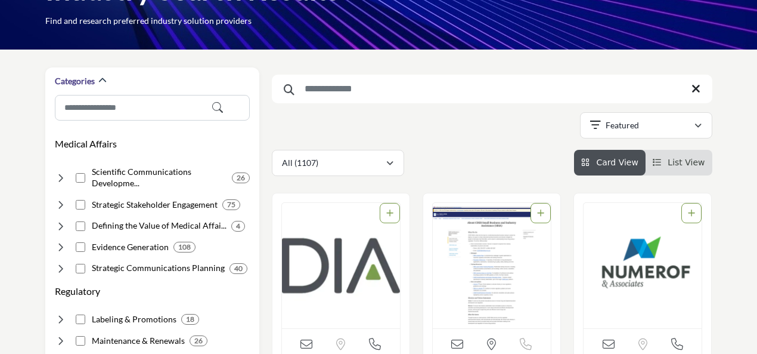
click at [383, 75] on input "Search Keyword" at bounding box center [492, 89] width 441 height 29
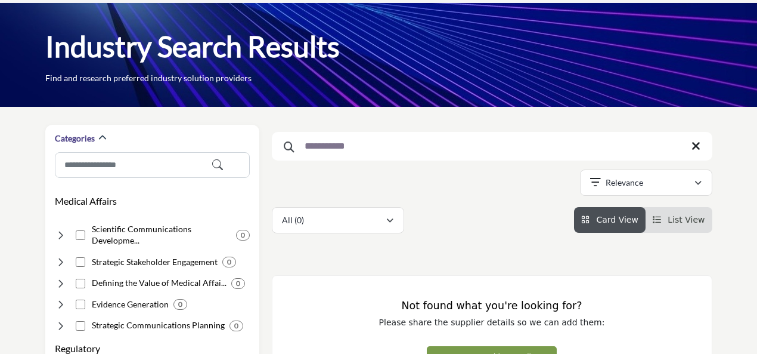
scroll to position [60, 0]
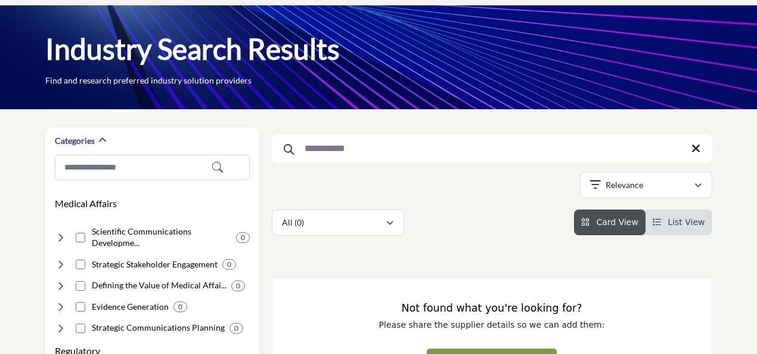
type input "**********"
click at [694, 143] on icon at bounding box center [696, 149] width 9 height 12
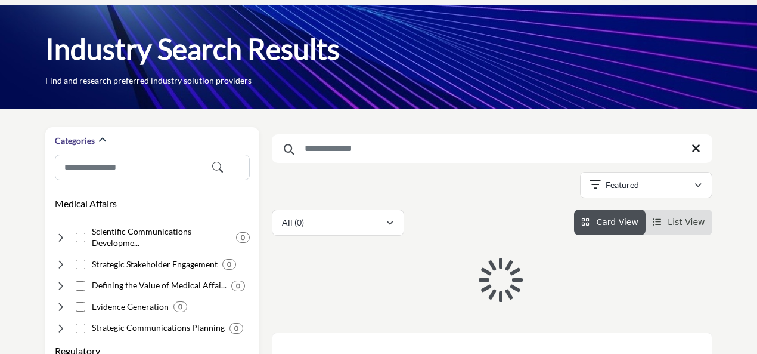
scroll to position [57, 0]
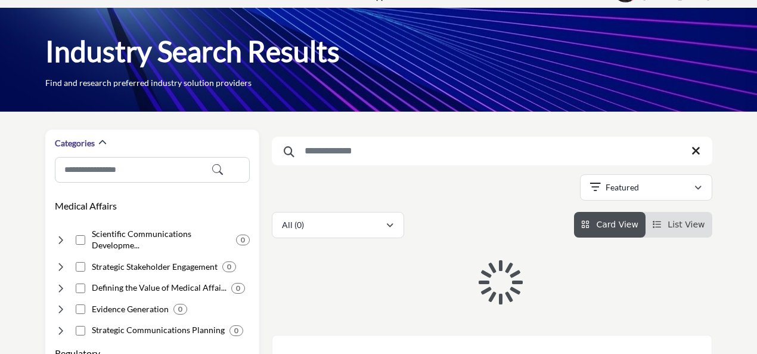
click at [699, 145] on icon at bounding box center [696, 151] width 9 height 12
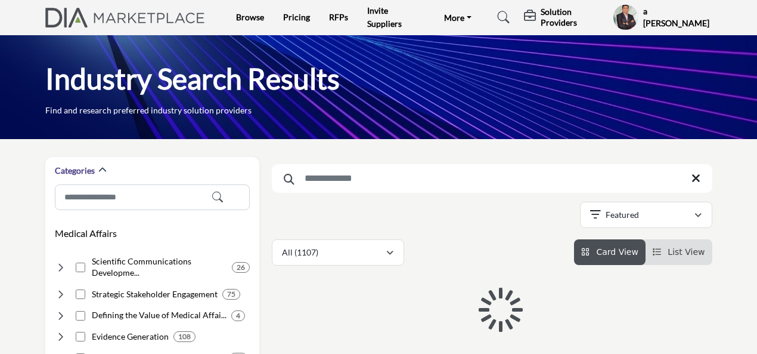
click at [652, 164] on input "Search Keyword" at bounding box center [492, 178] width 441 height 29
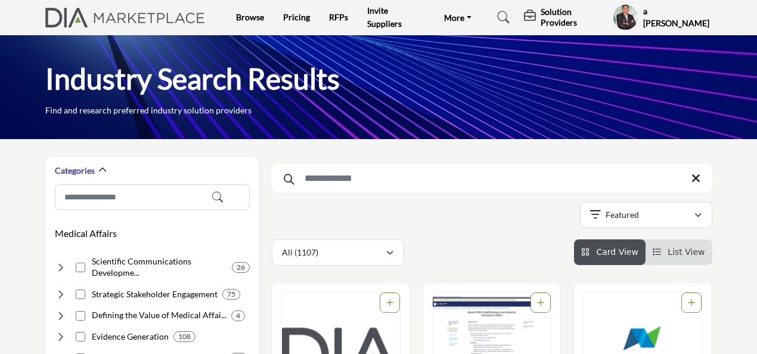
scroll to position [0, 0]
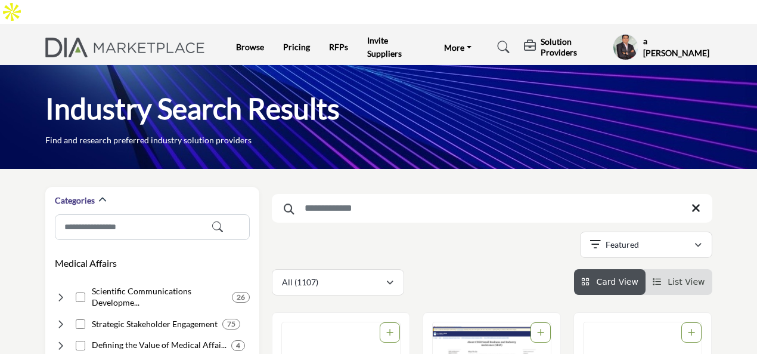
click at [422, 112] on div "Industry Search Results Find and research preferred industry solution providers" at bounding box center [378, 118] width 667 height 56
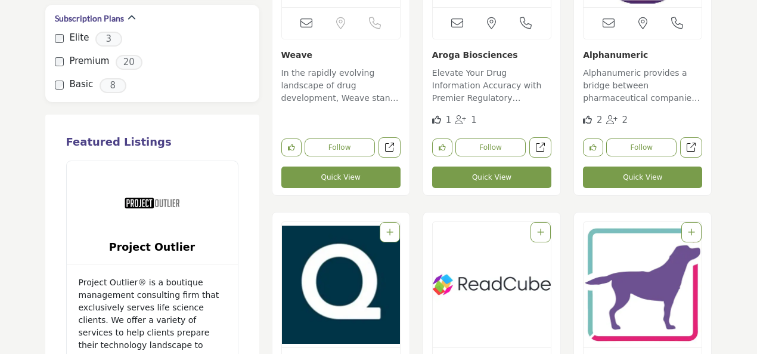
scroll to position [1468, 0]
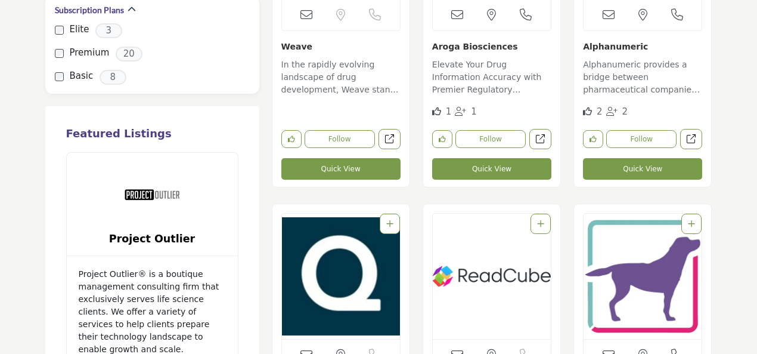
click at [503, 58] on p "Elevate Your Drug Information Accuracy with Premier Regulatory Excellence This …" at bounding box center [491, 78] width 119 height 40
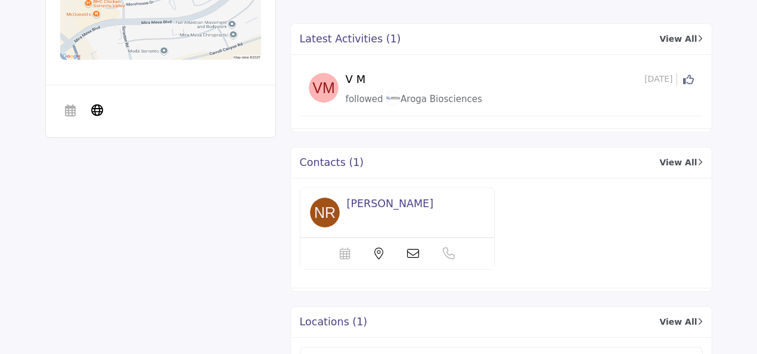
scroll to position [899, 0]
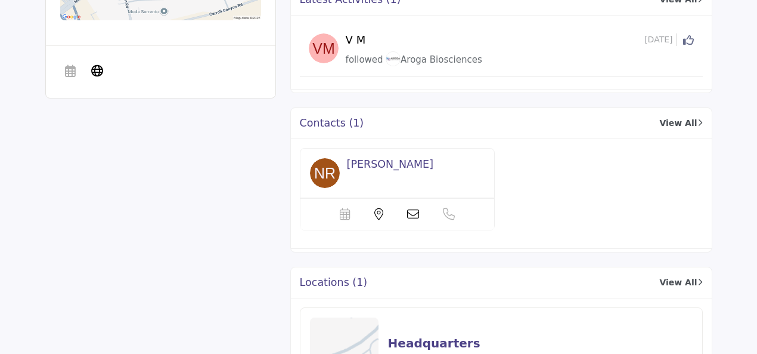
click at [377, 208] on icon at bounding box center [378, 214] width 9 height 12
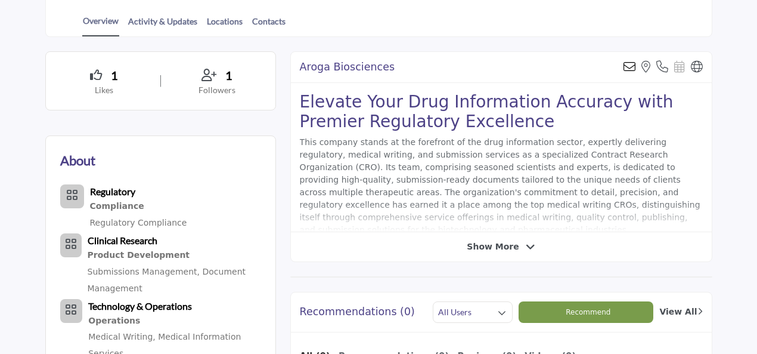
scroll to position [303, 0]
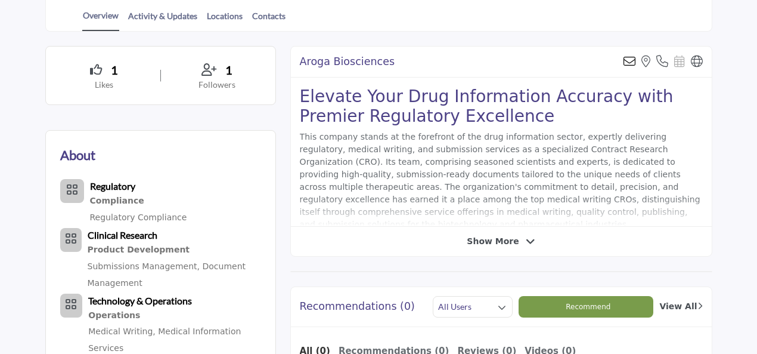
click at [511, 235] on span "Show More" at bounding box center [493, 241] width 52 height 13
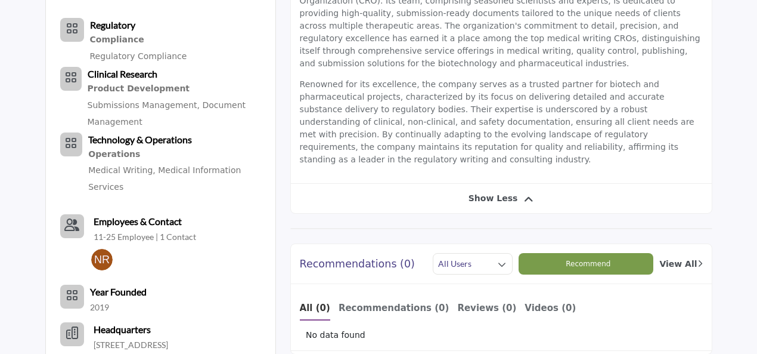
scroll to position [482, 0]
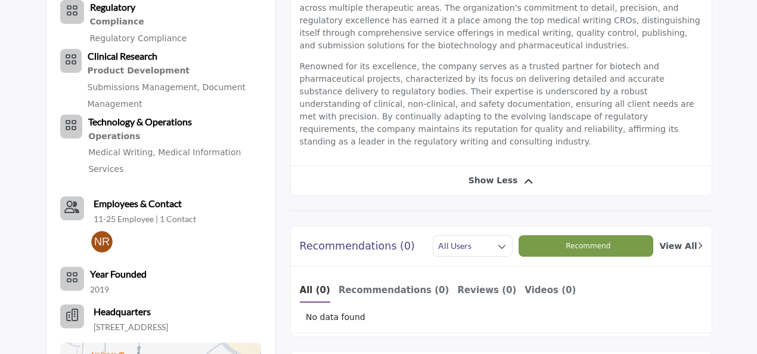
click at [104, 231] on img at bounding box center [101, 241] width 21 height 21
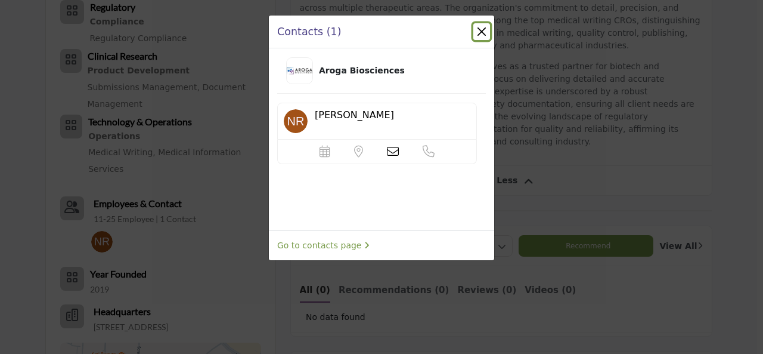
click at [480, 32] on button "Close" at bounding box center [481, 31] width 17 height 17
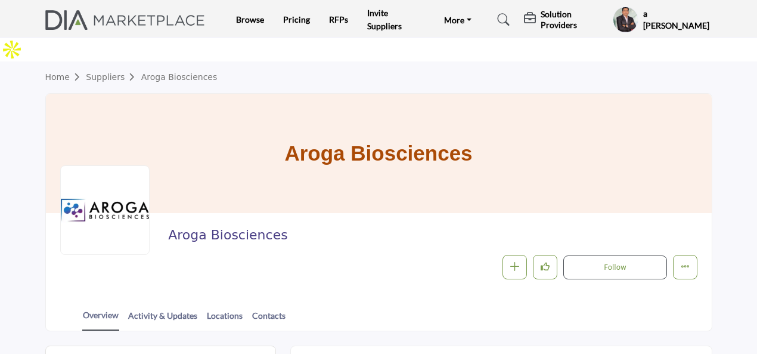
scroll to position [0, 0]
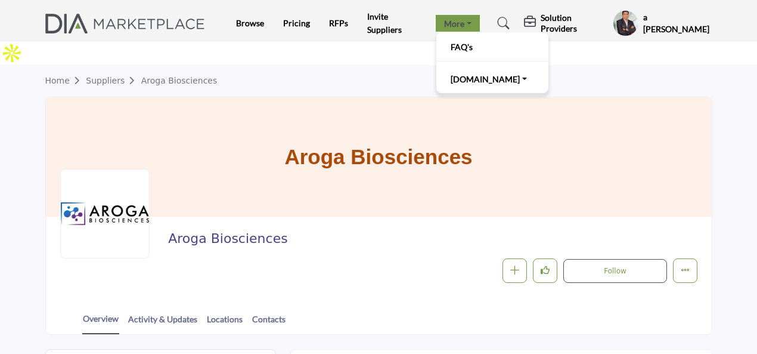
click at [473, 28] on link "More" at bounding box center [458, 23] width 44 height 17
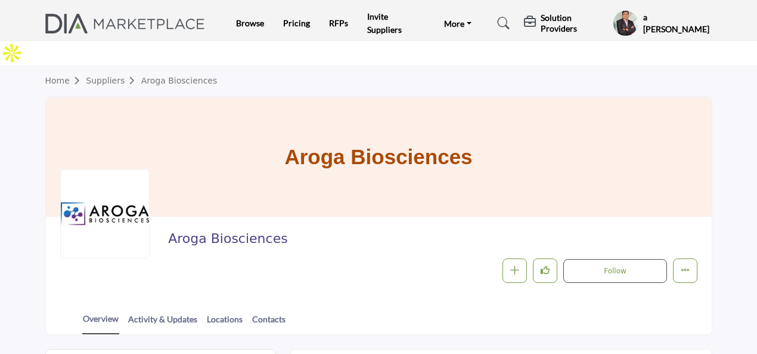
drag, startPoint x: 636, startPoint y: 26, endPoint x: 388, endPoint y: 126, distance: 267.3
click at [388, 126] on h1 "Aroga Biosciences" at bounding box center [378, 156] width 188 height 119
click at [644, 29] on div "a Pawan Bhusari My Profile My Interests My Lists My Solution Providers My RFPs …" at bounding box center [662, 23] width 99 height 26
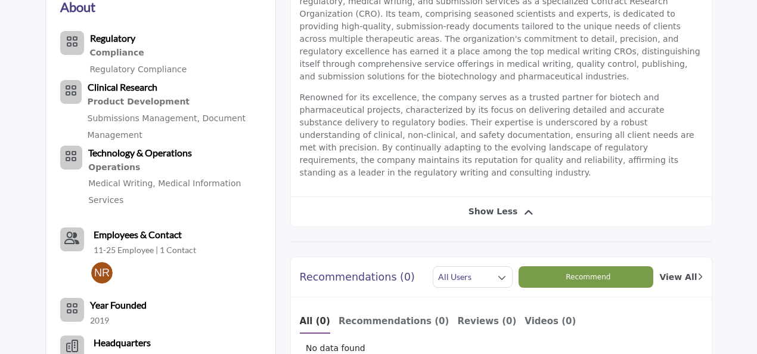
scroll to position [456, 0]
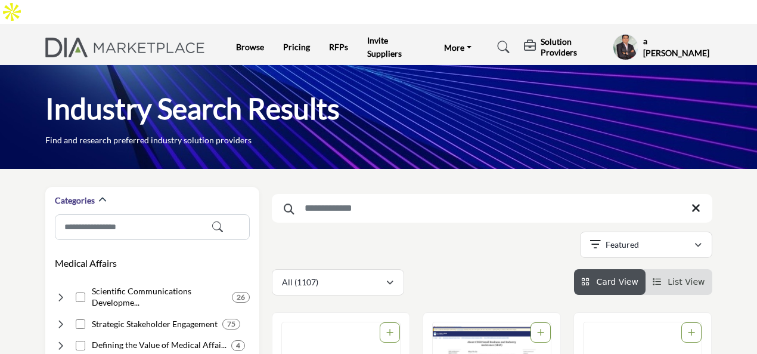
click at [659, 35] on h5 "a [PERSON_NAME]" at bounding box center [677, 46] width 69 height 23
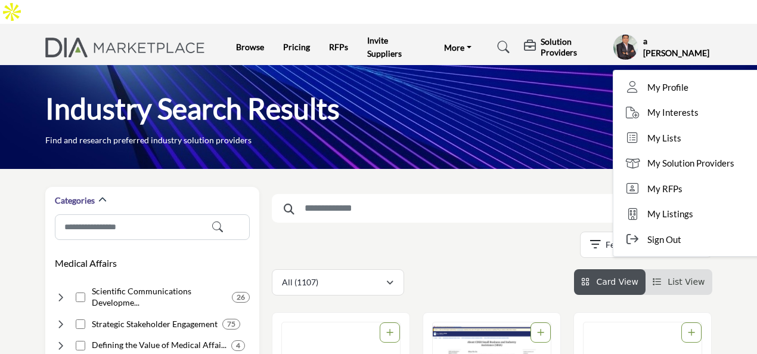
click at [482, 231] on div "Showing 105 results out of 1107" at bounding box center [492, 246] width 441 height 30
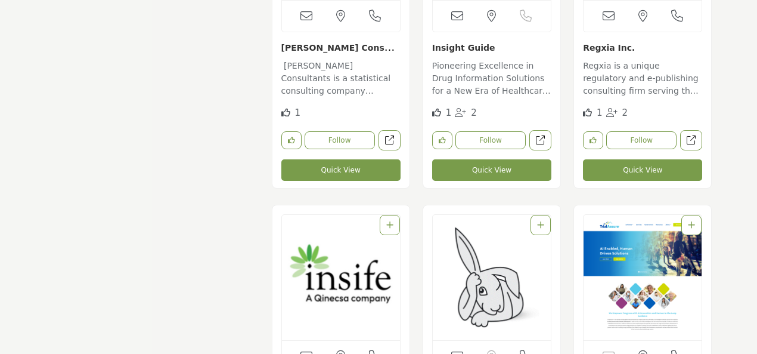
scroll to position [1729, 0]
